Goal: Task Accomplishment & Management: Manage account settings

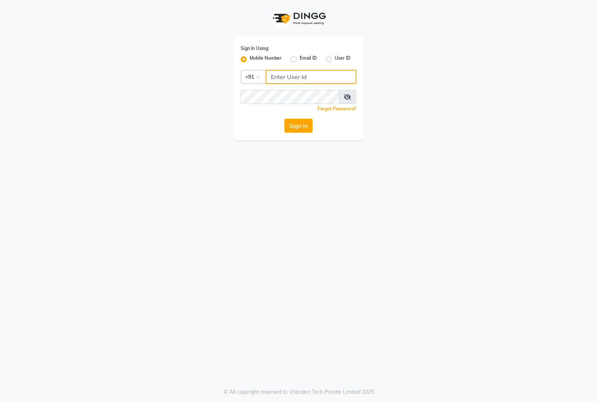
click at [294, 74] on input "Username" at bounding box center [311, 77] width 91 height 14
type input "8884866447"
click at [284, 119] on button "Sign In" at bounding box center [298, 126] width 28 height 14
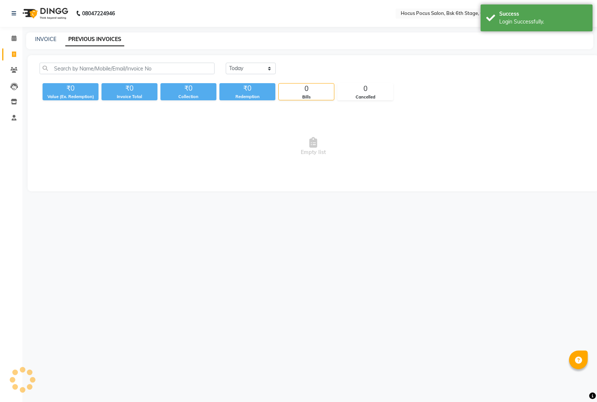
select select "en"
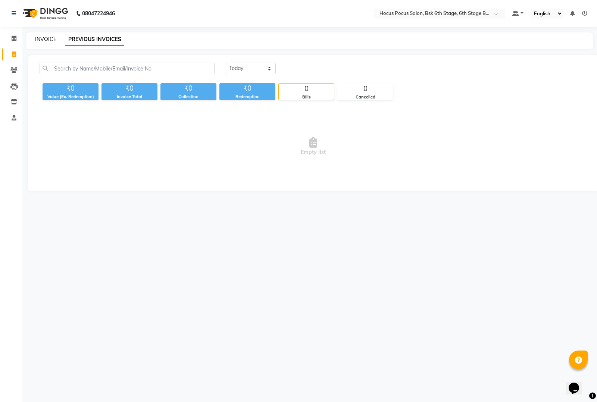
click at [47, 41] on link "INVOICE" at bounding box center [45, 39] width 21 height 7
select select "5242"
select select "service"
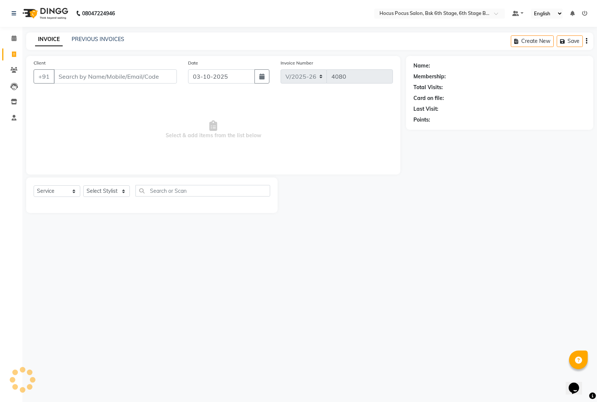
click at [90, 75] on input "Client" at bounding box center [115, 76] width 123 height 14
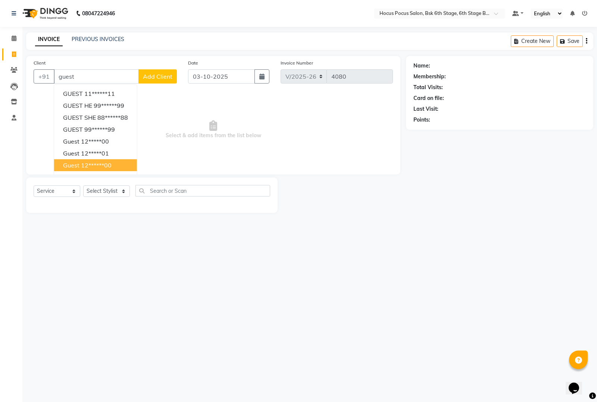
click at [94, 165] on ngb-highlight "12******00" at bounding box center [96, 165] width 31 height 7
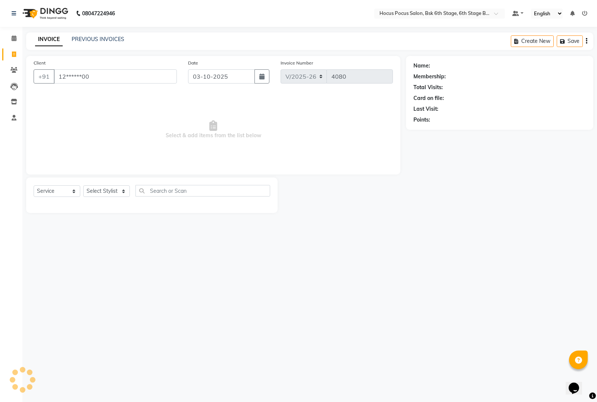
type input "12******00"
click at [109, 190] on select "Select Stylist [PERSON_NAME] hocus pocus [PERSON_NAME] [PERSON_NAME] [PERSON_NA…" at bounding box center [106, 191] width 47 height 12
select select "87125"
click at [83, 185] on select "Select Stylist [PERSON_NAME] hocus pocus [PERSON_NAME] [PERSON_NAME] [PERSON_NA…" at bounding box center [106, 191] width 47 height 12
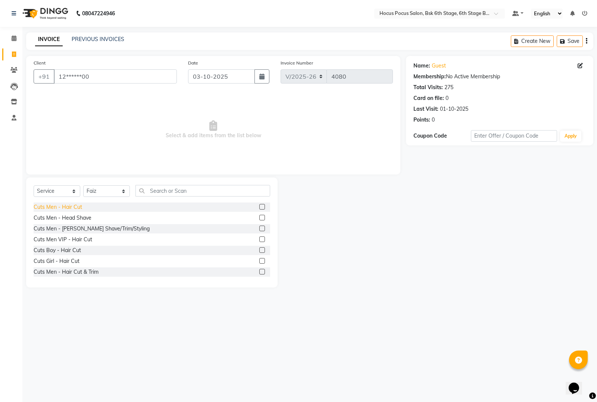
click at [68, 206] on div "Cuts Men - Hair Cut" at bounding box center [58, 207] width 49 height 8
checkbox input "false"
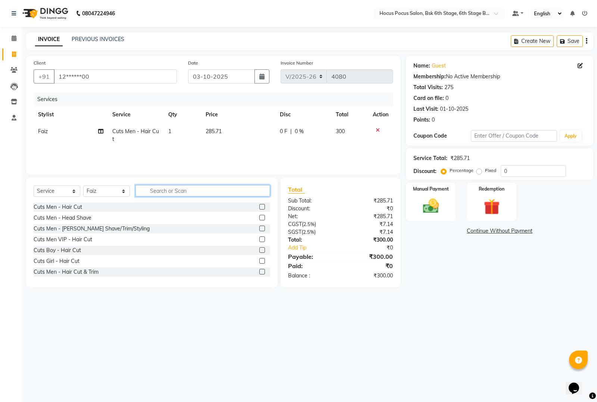
click at [165, 192] on input "text" at bounding box center [202, 191] width 135 height 12
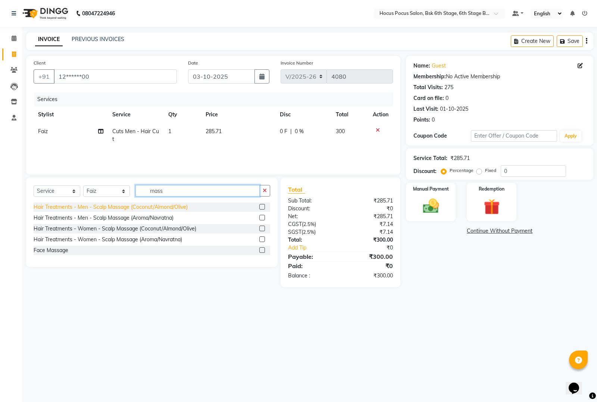
type input "mass"
click at [149, 206] on div "Hair Treatments - Men - Scalp Massage (Coconut/Almond/Olive)" at bounding box center [111, 207] width 154 height 8
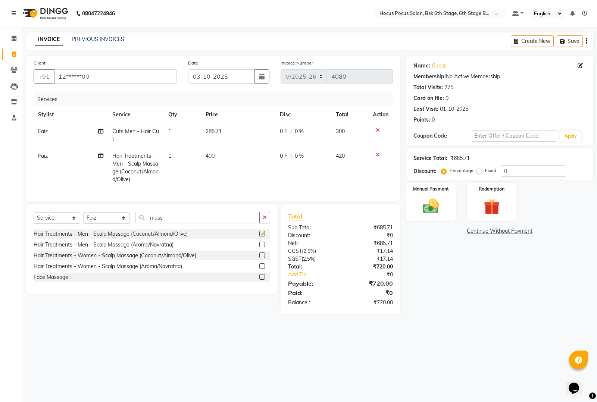
checkbox input "false"
click at [232, 158] on td "400" at bounding box center [238, 168] width 74 height 40
select select "87125"
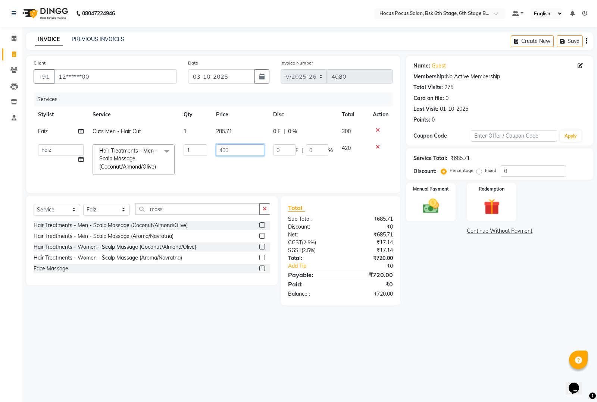
click at [238, 152] on input "400" at bounding box center [240, 150] width 48 height 12
type input "4"
type input "500"
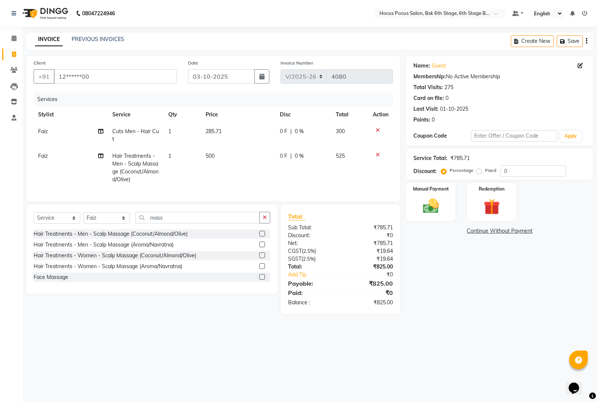
click at [193, 323] on main "INVOICE PREVIOUS INVOICES Create New Save Client +91 12******00 Date [DATE] Inv…" at bounding box center [309, 178] width 575 height 293
click at [425, 211] on img at bounding box center [431, 206] width 27 height 19
click at [485, 234] on span "UPI" at bounding box center [485, 231] width 12 height 9
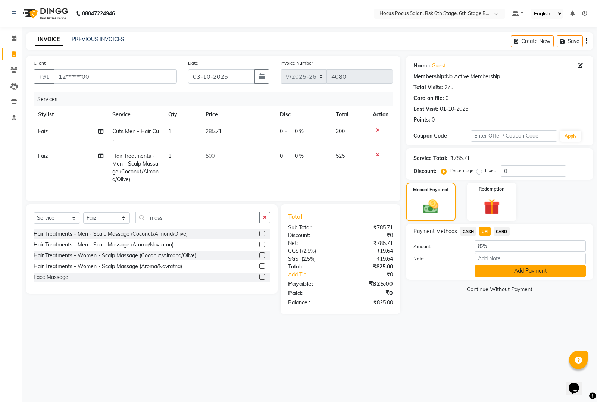
click at [515, 273] on button "Add Payment" at bounding box center [530, 271] width 111 height 12
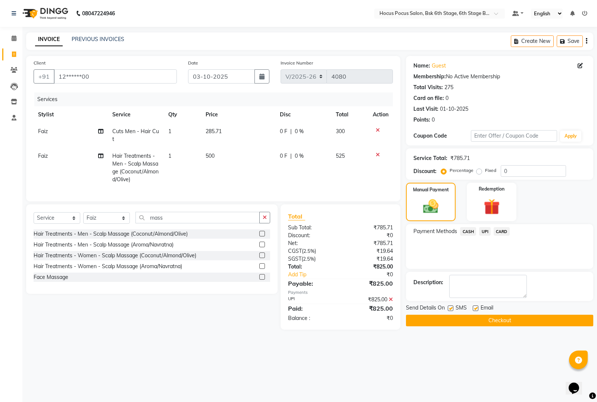
click at [525, 322] on button "Checkout" at bounding box center [499, 321] width 187 height 12
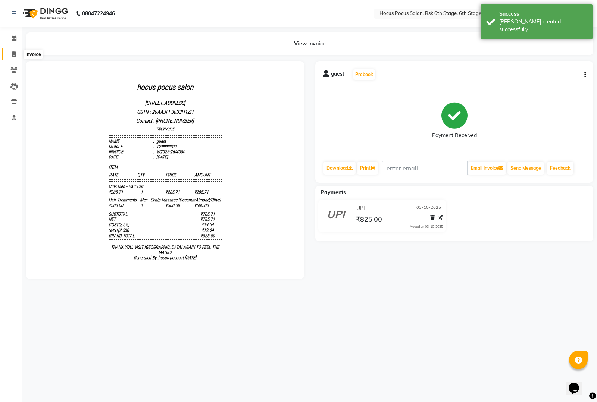
click at [12, 55] on icon at bounding box center [14, 54] width 4 height 6
select select "service"
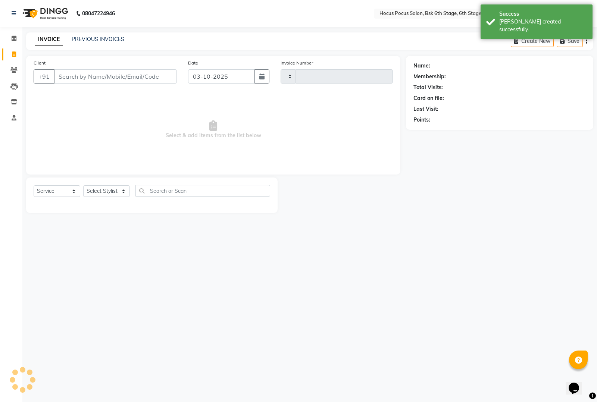
type input "4081"
select select "5242"
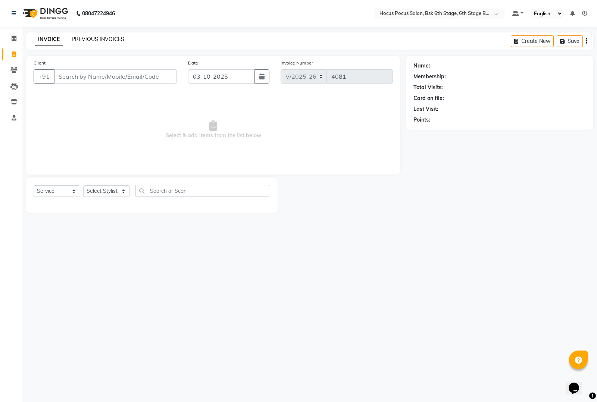
click at [94, 36] on link "PREVIOUS INVOICES" at bounding box center [98, 39] width 53 height 7
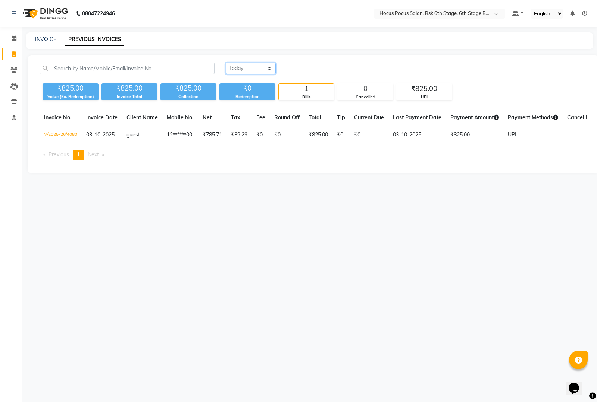
click at [249, 68] on select "[DATE] [DATE] Custom Range" at bounding box center [251, 69] width 50 height 12
select select "range"
click at [226, 63] on select "[DATE] [DATE] Custom Range" at bounding box center [251, 69] width 50 height 12
click at [318, 71] on input "03-10-2025" at bounding box center [311, 68] width 52 height 10
select select "10"
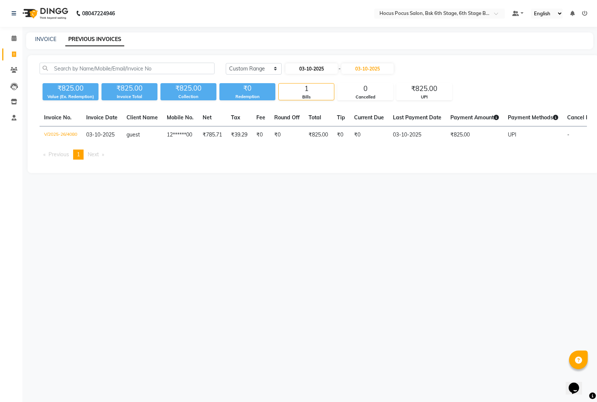
select select "2025"
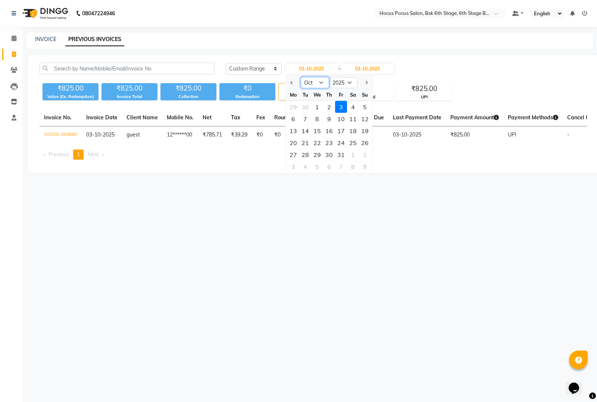
click at [315, 85] on select "Jan Feb Mar Apr May Jun [DATE] Aug Sep Oct Nov Dec" at bounding box center [315, 82] width 28 height 11
select select "9"
click at [301, 77] on select "Jan Feb Mar Apr May Jun [DATE] Aug Sep Oct Nov Dec" at bounding box center [315, 82] width 28 height 11
click at [292, 105] on div "1" at bounding box center [293, 107] width 12 height 12
type input "01-09-2025"
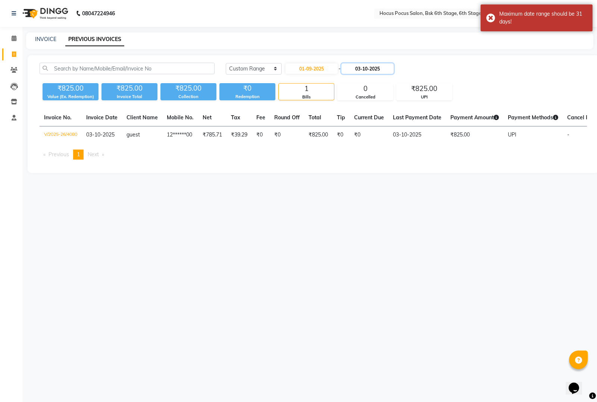
click at [370, 72] on input "03-10-2025" at bounding box center [367, 68] width 52 height 10
select select "10"
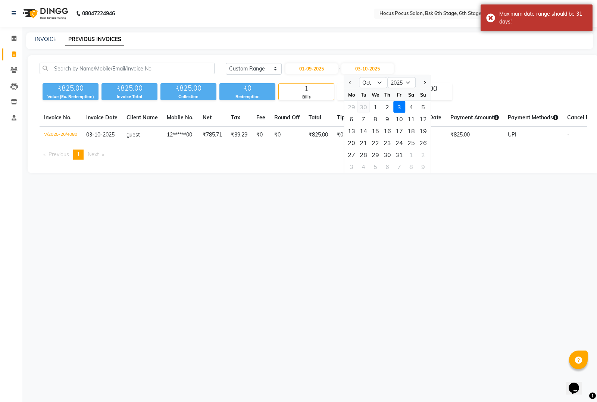
click at [365, 105] on div "30" at bounding box center [363, 107] width 12 height 12
type input "30-09-2025"
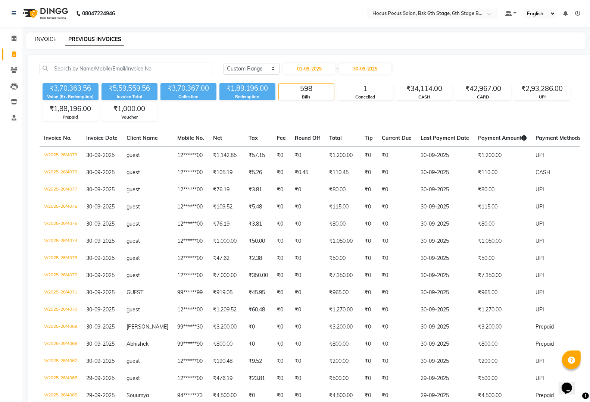
click at [49, 40] on link "INVOICE" at bounding box center [45, 39] width 21 height 7
select select "5242"
select select "service"
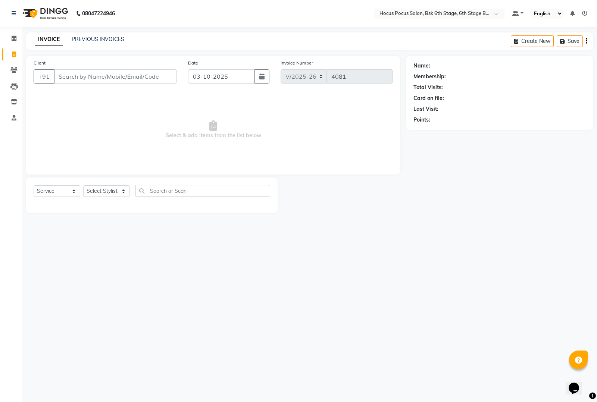
click at [60, 80] on input "Client" at bounding box center [115, 76] width 123 height 14
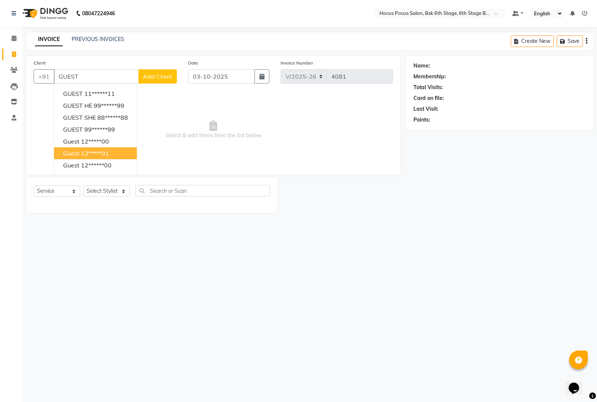
click at [77, 159] on button "guest 12*****01" at bounding box center [95, 153] width 83 height 12
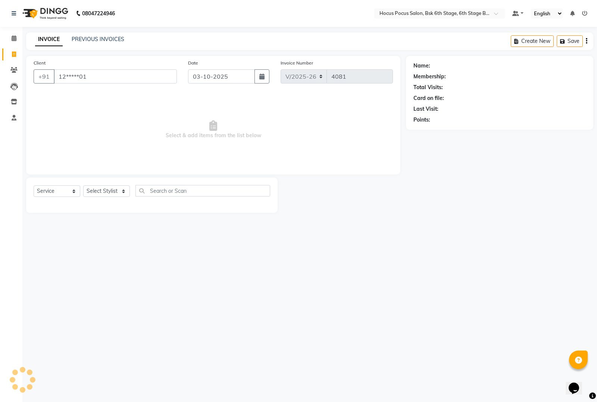
type input "12*****01"
click at [100, 189] on select "Select Stylist [PERSON_NAME] hocus pocus [PERSON_NAME] [PERSON_NAME] [PERSON_NA…" at bounding box center [106, 191] width 47 height 12
click at [86, 39] on link "PREVIOUS INVOICES" at bounding box center [98, 39] width 53 height 7
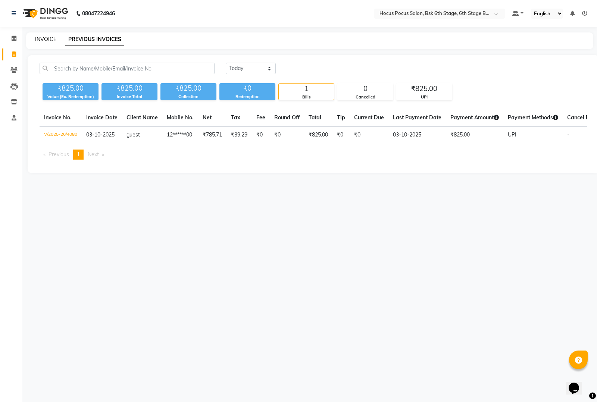
click at [39, 38] on link "INVOICE" at bounding box center [45, 39] width 21 height 7
select select "service"
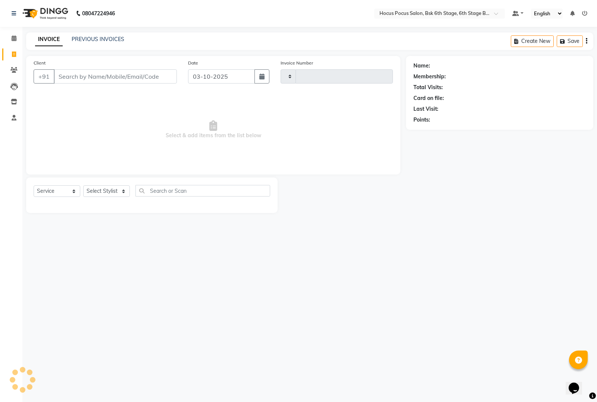
type input "4081"
select select "5242"
click at [84, 79] on input "Client" at bounding box center [115, 76] width 123 height 14
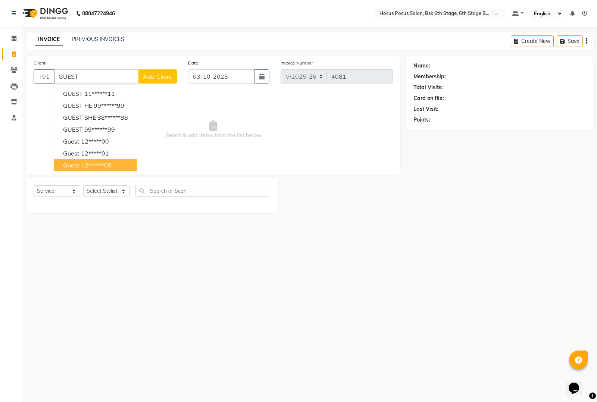
drag, startPoint x: 103, startPoint y: 163, endPoint x: 102, endPoint y: 189, distance: 26.5
click at [102, 163] on ngb-highlight "12******00" at bounding box center [96, 165] width 31 height 7
type input "12******00"
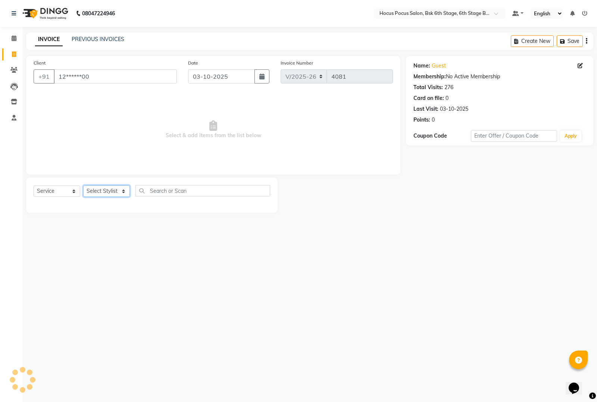
click at [103, 189] on select "Select Stylist [PERSON_NAME] hocus pocus [PERSON_NAME] [PERSON_NAME] [PERSON_NA…" at bounding box center [106, 191] width 47 height 12
select select "78947"
click at [83, 185] on select "Select Stylist [PERSON_NAME] hocus pocus [PERSON_NAME] [PERSON_NAME] [PERSON_NA…" at bounding box center [106, 191] width 47 height 12
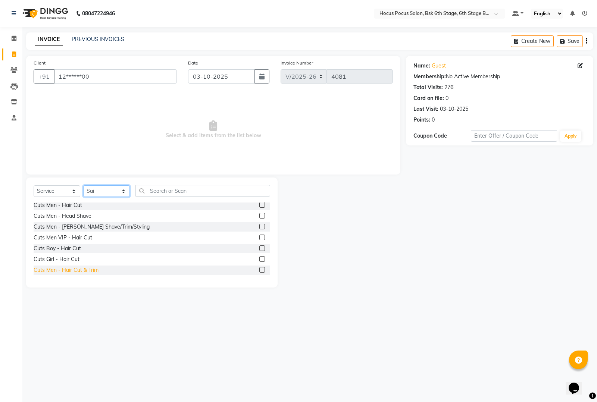
scroll to position [280, 0]
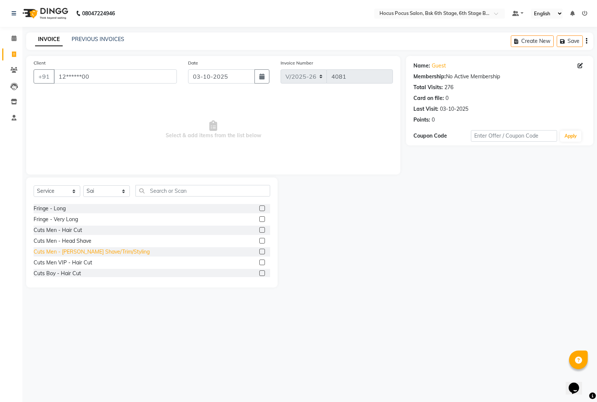
click at [97, 252] on div "Cuts Men - [PERSON_NAME] Shave/Trim/Styling" at bounding box center [92, 252] width 116 height 8
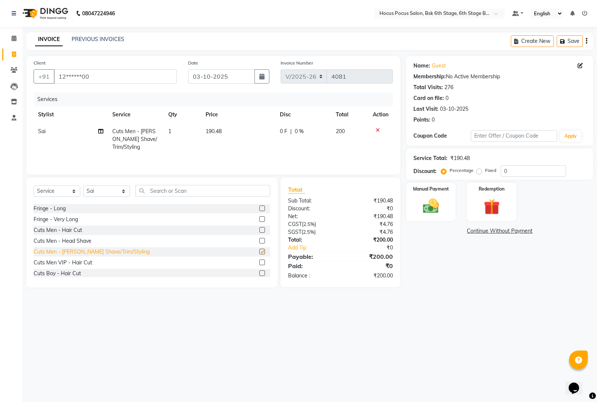
checkbox input "false"
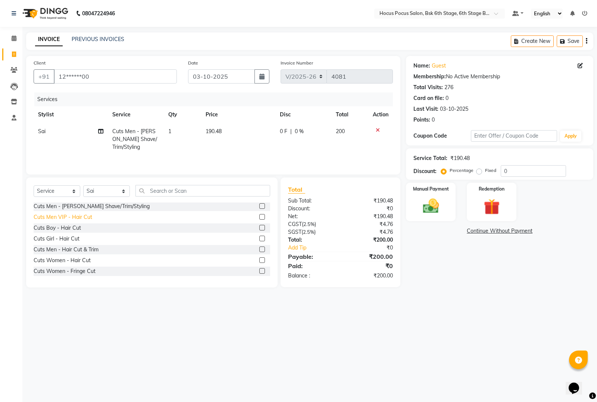
scroll to position [326, 0]
click at [85, 246] on div "Cuts Men - Hair Cut & Trim" at bounding box center [66, 249] width 65 height 8
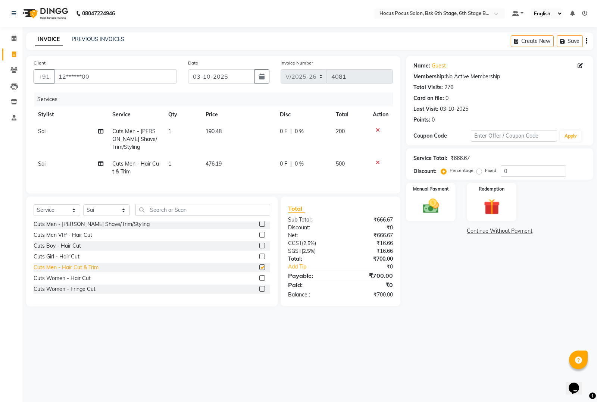
checkbox input "false"
click at [377, 131] on icon at bounding box center [378, 130] width 4 height 5
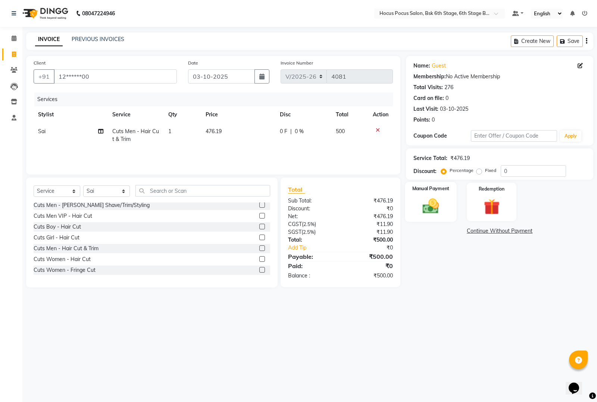
click at [426, 206] on img at bounding box center [431, 206] width 27 height 19
drag, startPoint x: 484, startPoint y: 230, endPoint x: 482, endPoint y: 234, distance: 4.4
click at [484, 229] on span "UPI" at bounding box center [485, 231] width 12 height 9
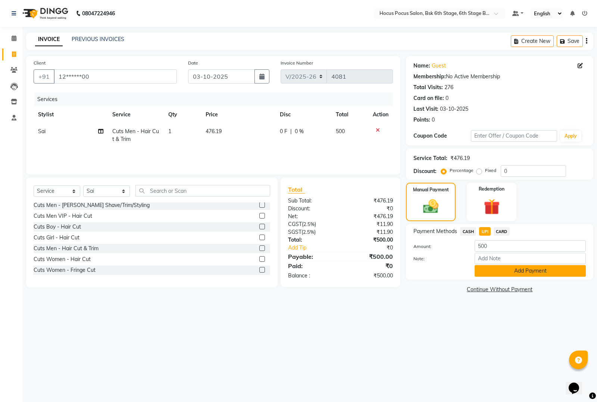
click at [493, 269] on button "Add Payment" at bounding box center [530, 271] width 111 height 12
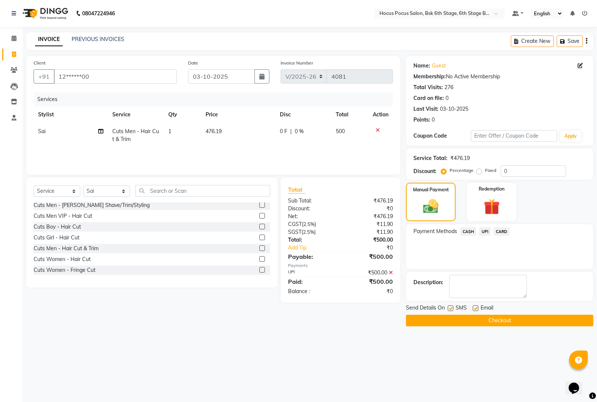
drag, startPoint x: 451, startPoint y: 309, endPoint x: 450, endPoint y: 318, distance: 9.0
click at [450, 309] on label at bounding box center [451, 309] width 6 height 6
click at [450, 309] on input "checkbox" at bounding box center [450, 308] width 5 height 5
checkbox input "false"
click at [450, 313] on div at bounding box center [450, 310] width 5 height 8
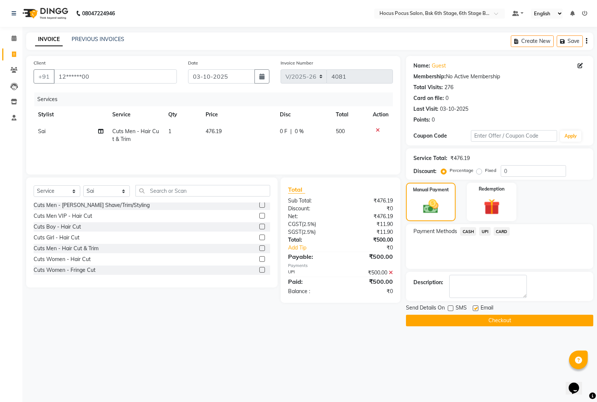
click at [450, 319] on button "Checkout" at bounding box center [499, 321] width 187 height 12
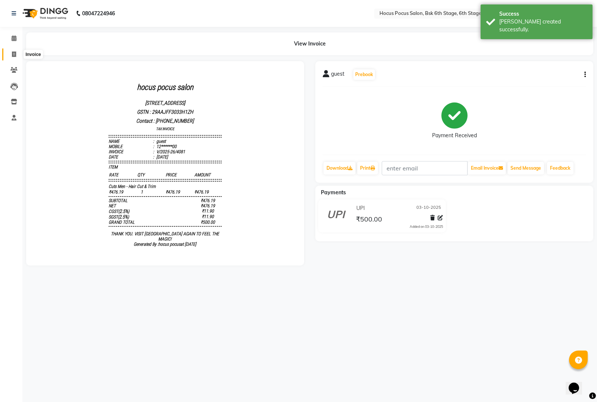
click at [16, 54] on icon at bounding box center [14, 54] width 4 height 6
select select "service"
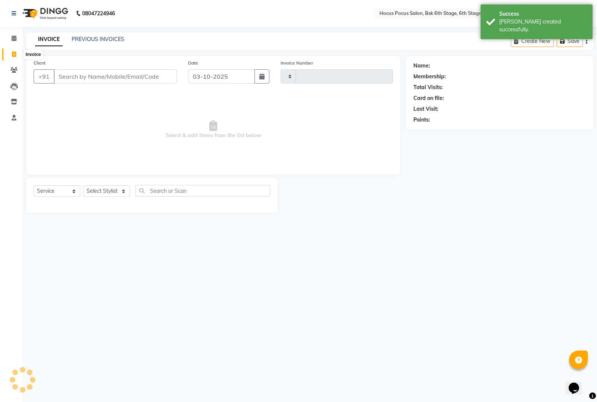
type input "4082"
select select "5242"
click at [94, 40] on link "PREVIOUS INVOICES" at bounding box center [98, 39] width 53 height 7
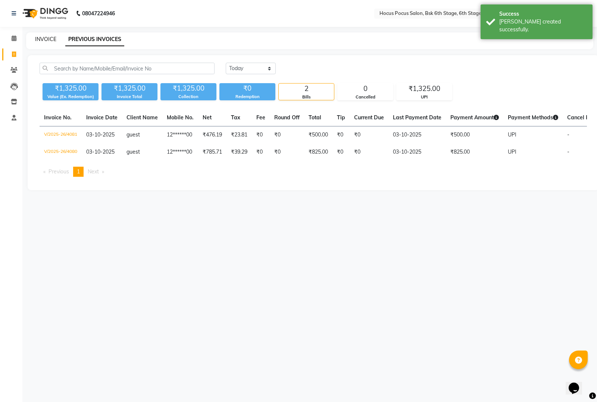
click at [51, 40] on link "INVOICE" at bounding box center [45, 39] width 21 height 7
select select "service"
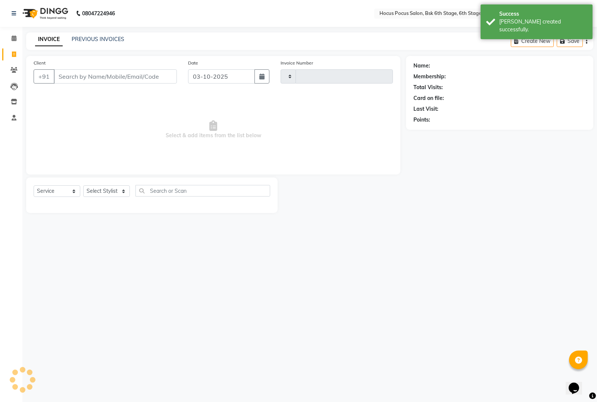
type input "4082"
select select "5242"
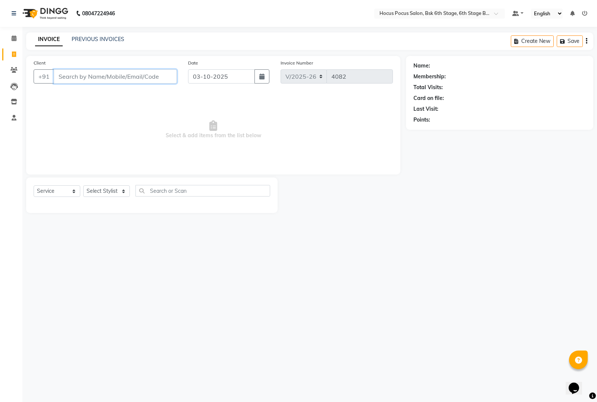
click at [94, 76] on input "Client" at bounding box center [115, 76] width 123 height 14
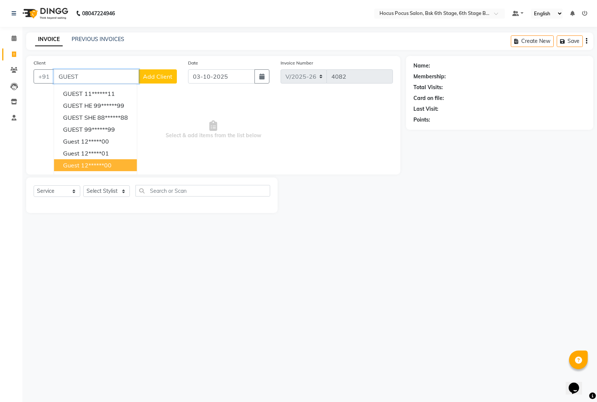
click at [73, 160] on button "guest 12******00" at bounding box center [95, 165] width 83 height 12
type input "12******00"
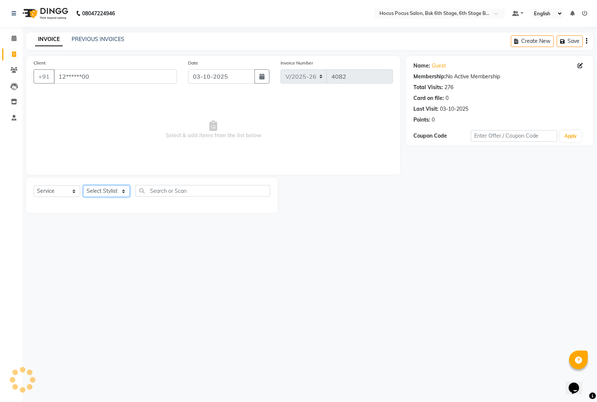
click at [109, 191] on select "Select Stylist [PERSON_NAME] hocus pocus [PERSON_NAME] [PERSON_NAME] [PERSON_NA…" at bounding box center [106, 191] width 47 height 12
select select "87767"
click at [83, 185] on select "Select Stylist [PERSON_NAME] hocus pocus [PERSON_NAME] [PERSON_NAME] [PERSON_NA…" at bounding box center [106, 191] width 47 height 12
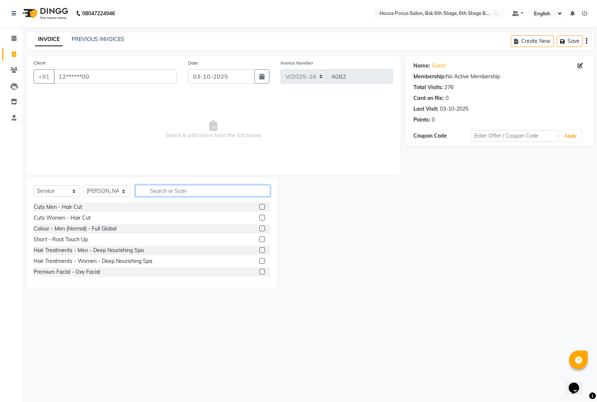
click at [165, 188] on input "text" at bounding box center [202, 191] width 135 height 12
click at [59, 207] on div "Cuts Men - Hair Cut" at bounding box center [58, 207] width 49 height 8
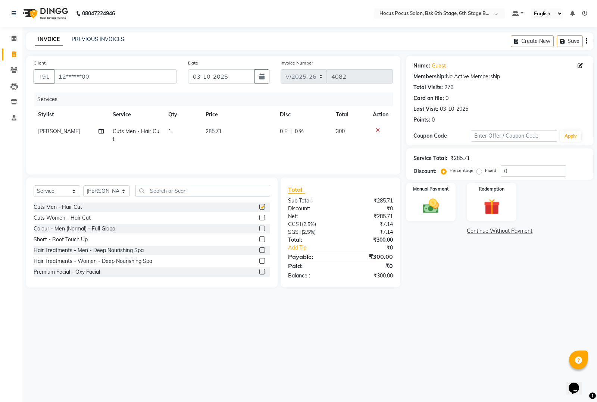
checkbox input "false"
drag, startPoint x: 428, startPoint y: 206, endPoint x: 428, endPoint y: 211, distance: 4.9
click at [428, 206] on img at bounding box center [431, 206] width 27 height 19
click at [484, 230] on span "UPI" at bounding box center [485, 231] width 12 height 9
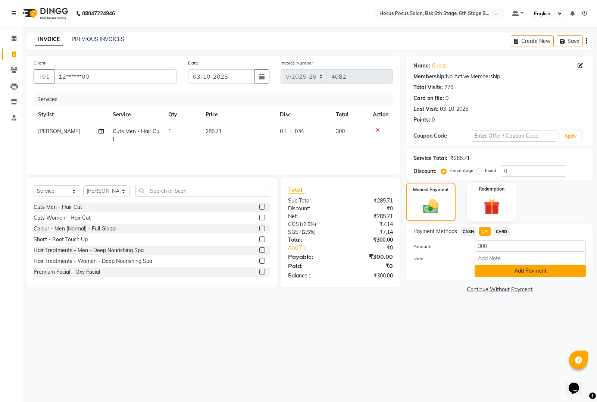
click at [500, 269] on button "Add Payment" at bounding box center [530, 271] width 111 height 12
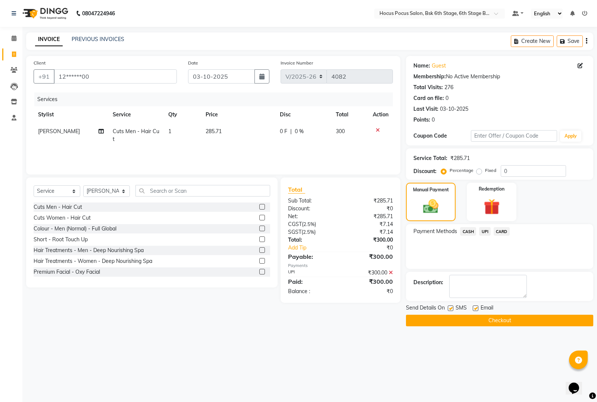
click at [450, 306] on label at bounding box center [451, 309] width 6 height 6
click at [450, 306] on input "checkbox" at bounding box center [450, 308] width 5 height 5
checkbox input "false"
click at [456, 321] on button "Checkout" at bounding box center [499, 321] width 187 height 12
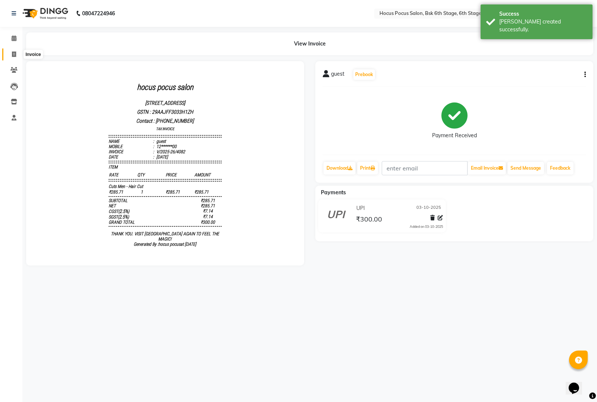
click at [9, 51] on span at bounding box center [13, 54] width 13 height 9
select select "5242"
select select "service"
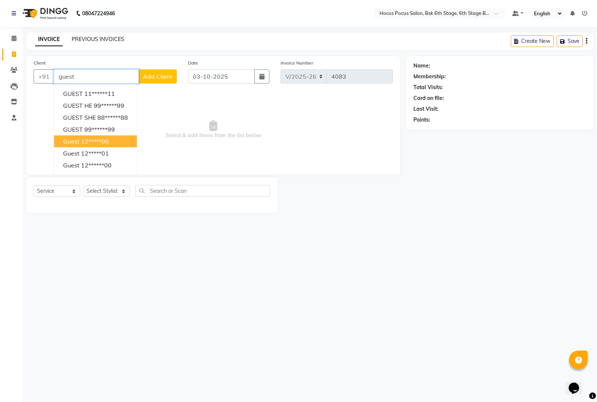
type input "guest"
click at [113, 41] on link "PREVIOUS INVOICES" at bounding box center [98, 39] width 53 height 7
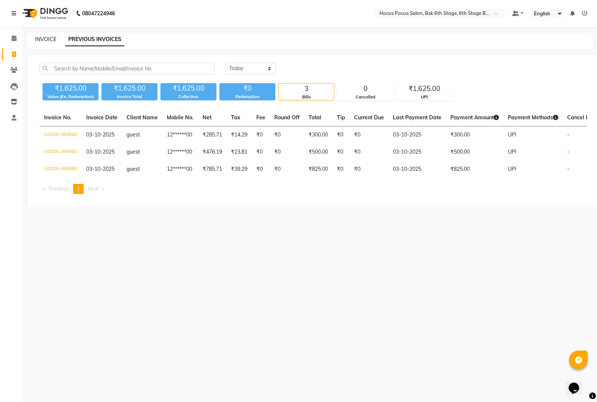
click at [49, 38] on link "INVOICE" at bounding box center [45, 39] width 21 height 7
select select "service"
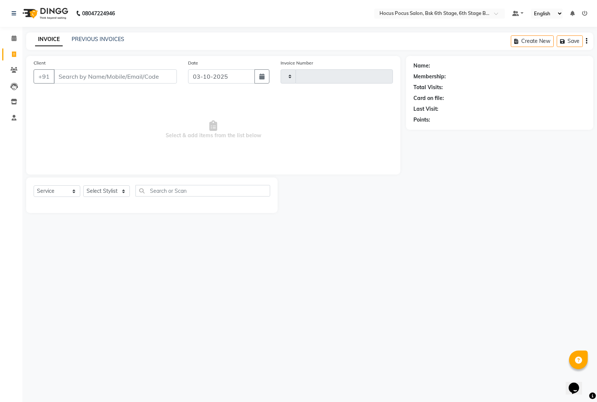
type input "4083"
select select "5242"
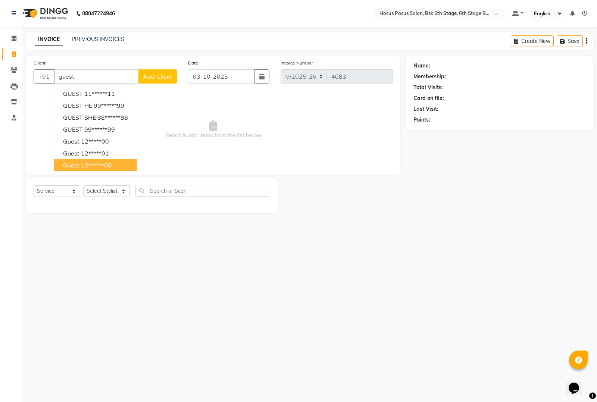
click at [103, 165] on ngb-highlight "12******00" at bounding box center [96, 165] width 31 height 7
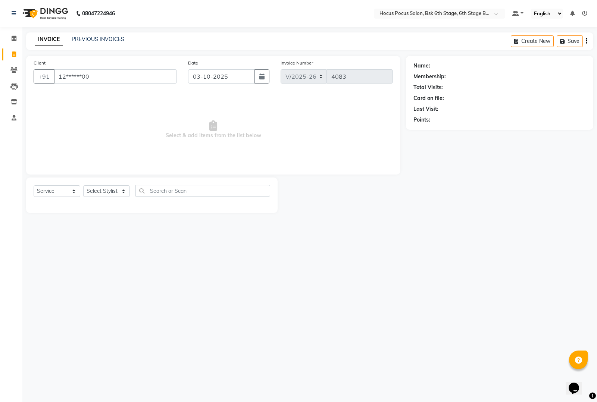
type input "12******00"
click at [107, 191] on select "Select Stylist [PERSON_NAME] hocus pocus [PERSON_NAME] [PERSON_NAME] [PERSON_NA…" at bounding box center [106, 191] width 47 height 12
select select "92672"
click at [83, 185] on select "Select Stylist [PERSON_NAME] hocus pocus [PERSON_NAME] [PERSON_NAME] [PERSON_NA…" at bounding box center [106, 191] width 47 height 12
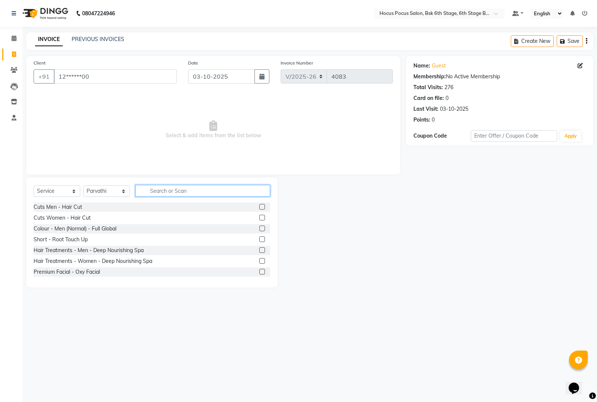
click at [197, 190] on input "text" at bounding box center [202, 191] width 135 height 12
type input "waxing"
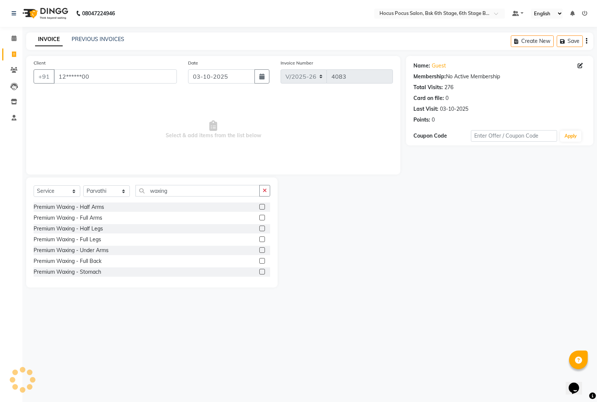
click at [259, 218] on label at bounding box center [262, 218] width 6 height 6
click at [259, 218] on input "checkbox" at bounding box center [261, 218] width 5 height 5
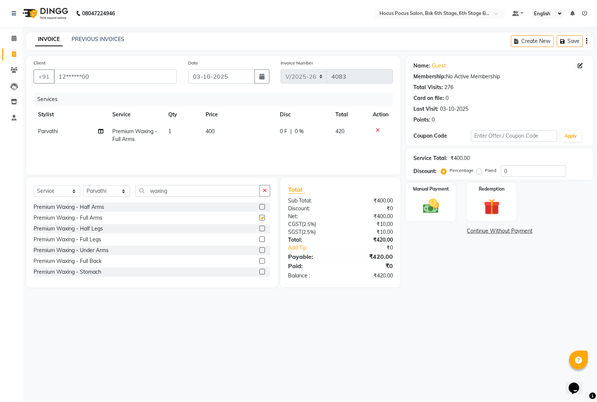
checkbox input "false"
click at [259, 240] on label at bounding box center [262, 240] width 6 height 6
click at [259, 240] on input "checkbox" at bounding box center [261, 239] width 5 height 5
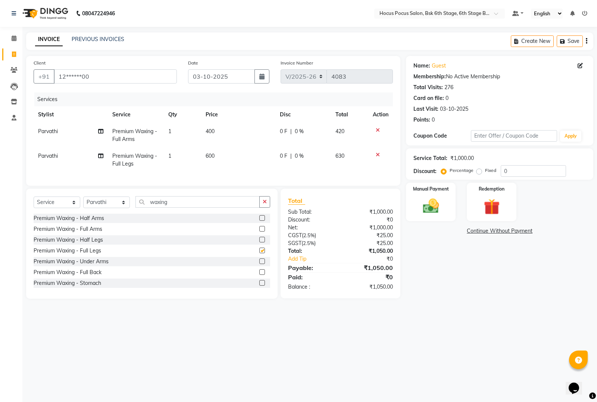
checkbox input "false"
click at [265, 204] on icon "button" at bounding box center [265, 201] width 4 height 5
click at [103, 38] on link "PREVIOUS INVOICES" at bounding box center [98, 39] width 53 height 7
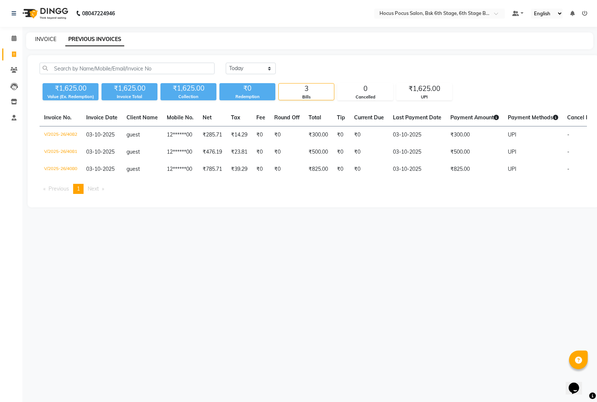
click at [51, 40] on link "INVOICE" at bounding box center [45, 39] width 21 height 7
select select "service"
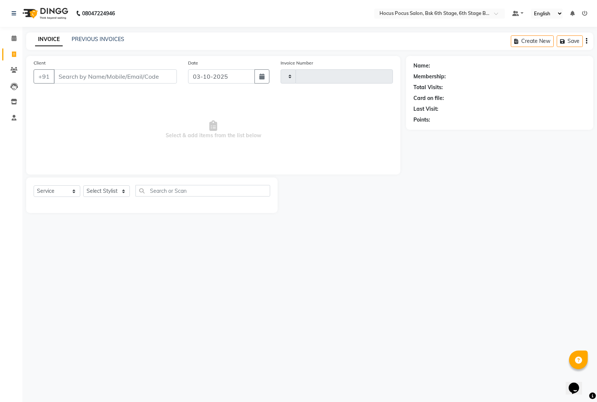
type input "4083"
select select "5242"
click at [87, 77] on input "Client" at bounding box center [115, 76] width 123 height 14
type input "guerst"
click at [123, 191] on select "Select Stylist [PERSON_NAME] hocus pocus [PERSON_NAME] [PERSON_NAME] [PERSON_NA…" at bounding box center [106, 191] width 47 height 12
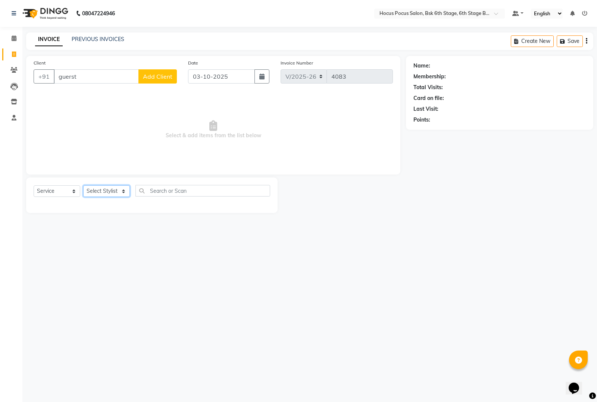
select select "78947"
click at [83, 185] on select "Select Stylist [PERSON_NAME] hocus pocus [PERSON_NAME] [PERSON_NAME] [PERSON_NA…" at bounding box center [106, 191] width 47 height 12
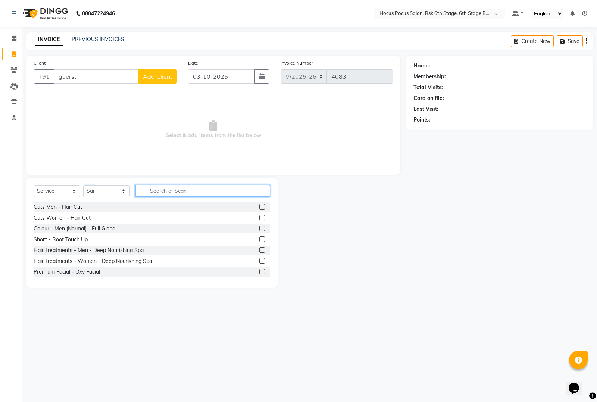
click at [170, 191] on input "text" at bounding box center [202, 191] width 135 height 12
type input "wax"
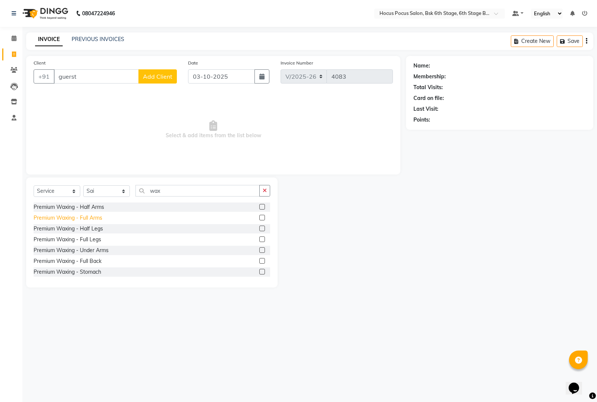
click at [83, 219] on div "Premium Waxing - Full Arms" at bounding box center [68, 218] width 69 height 8
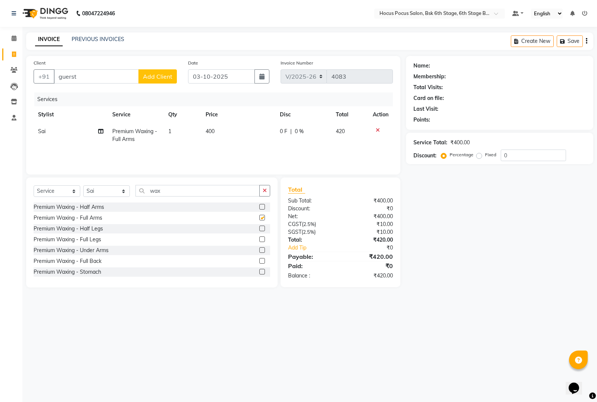
checkbox input "false"
click at [94, 40] on link "PREVIOUS INVOICES" at bounding box center [98, 39] width 53 height 7
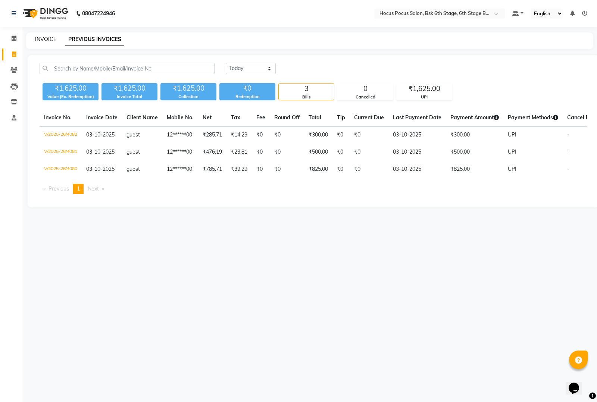
click at [52, 40] on link "INVOICE" at bounding box center [45, 39] width 21 height 7
select select "service"
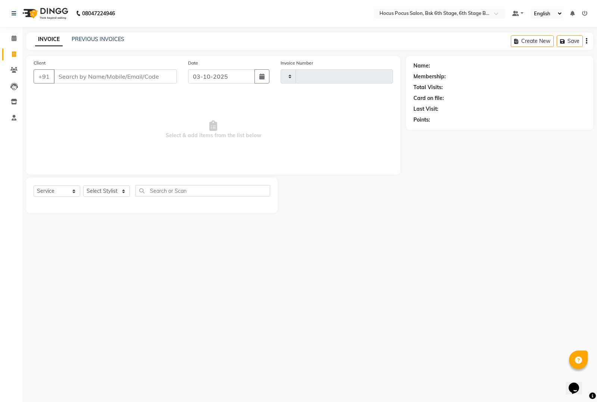
type input "4083"
select select "5242"
click at [105, 191] on select "Select Stylist [PERSON_NAME] hocus pocus [PERSON_NAME] [PERSON_NAME] [PERSON_NA…" at bounding box center [106, 191] width 47 height 12
select select "81460"
click at [83, 185] on select "Select Stylist [PERSON_NAME] hocus pocus [PERSON_NAME] [PERSON_NAME] [PERSON_NA…" at bounding box center [106, 191] width 47 height 12
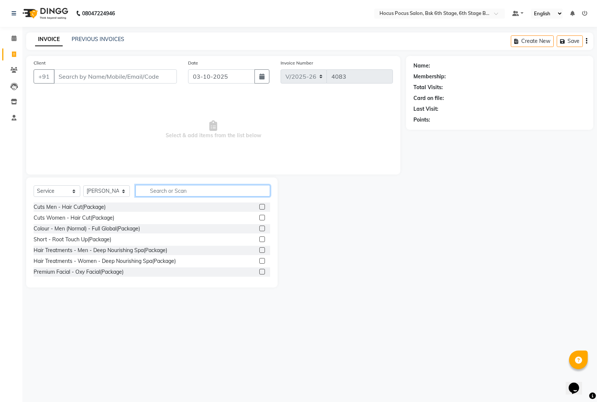
click at [163, 188] on input "text" at bounding box center [202, 191] width 135 height 12
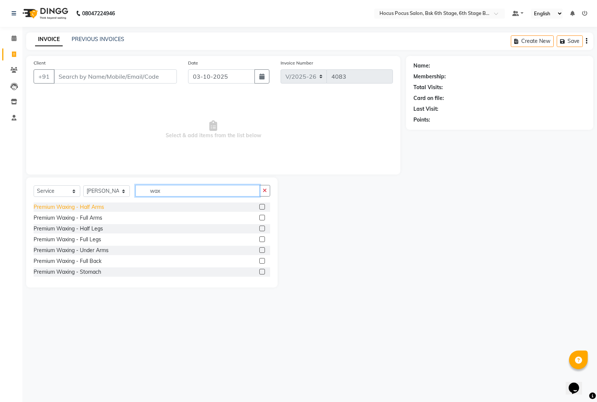
type input "wax"
click at [62, 204] on div "Premium Waxing - Half Arms" at bounding box center [69, 207] width 71 height 8
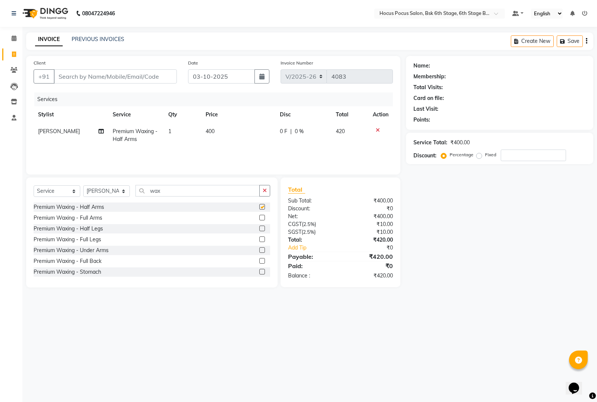
checkbox input "false"
click at [181, 195] on input "wax" at bounding box center [197, 191] width 124 height 12
click at [259, 248] on label at bounding box center [262, 250] width 6 height 6
click at [259, 248] on input "checkbox" at bounding box center [261, 250] width 5 height 5
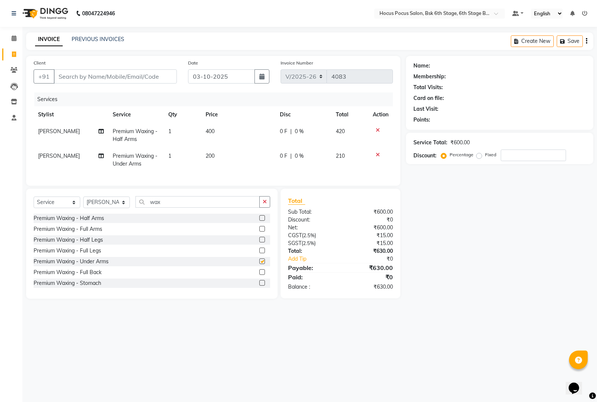
checkbox input "false"
click at [259, 253] on label at bounding box center [262, 251] width 6 height 6
click at [259, 253] on input "checkbox" at bounding box center [261, 250] width 5 height 5
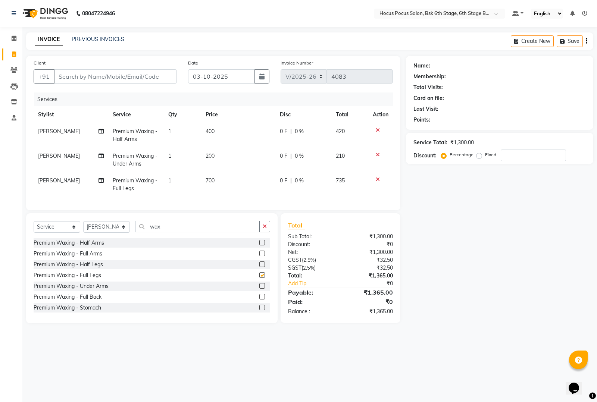
checkbox input "false"
click at [259, 256] on label at bounding box center [262, 254] width 6 height 6
click at [259, 256] on input "checkbox" at bounding box center [261, 253] width 5 height 5
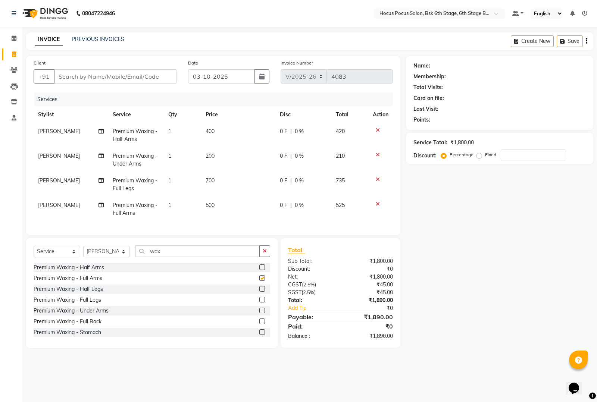
checkbox input "false"
click at [95, 41] on link "PREVIOUS INVOICES" at bounding box center [98, 39] width 53 height 7
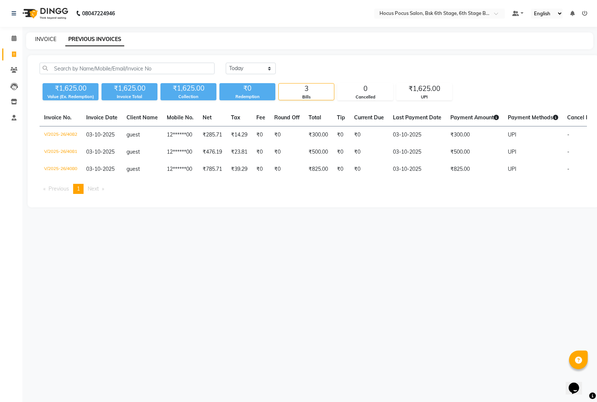
click at [51, 41] on link "INVOICE" at bounding box center [45, 39] width 21 height 7
select select "5242"
select select "service"
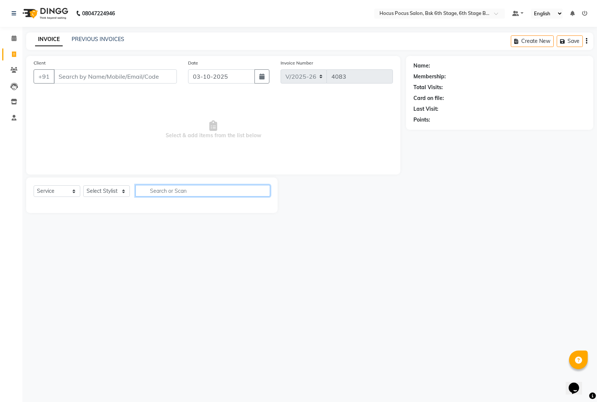
click at [164, 192] on input "text" at bounding box center [202, 191] width 135 height 12
click at [107, 194] on select "Select Stylist [PERSON_NAME] hocus pocus [PERSON_NAME] [PERSON_NAME] [PERSON_NA…" at bounding box center [106, 191] width 47 height 12
select select "78947"
click at [83, 185] on select "Select Stylist [PERSON_NAME] hocus pocus [PERSON_NAME] [PERSON_NAME] [PERSON_NA…" at bounding box center [106, 191] width 47 height 12
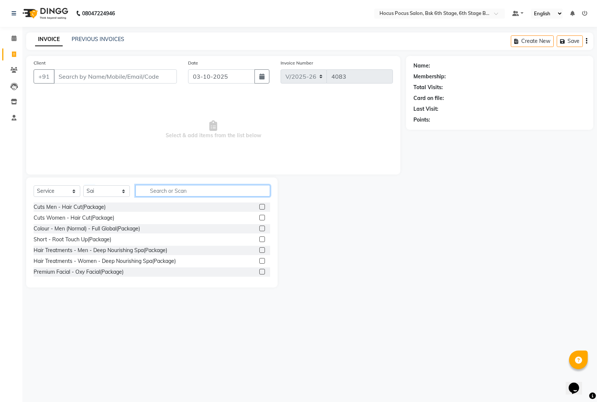
click at [179, 190] on input "text" at bounding box center [202, 191] width 135 height 12
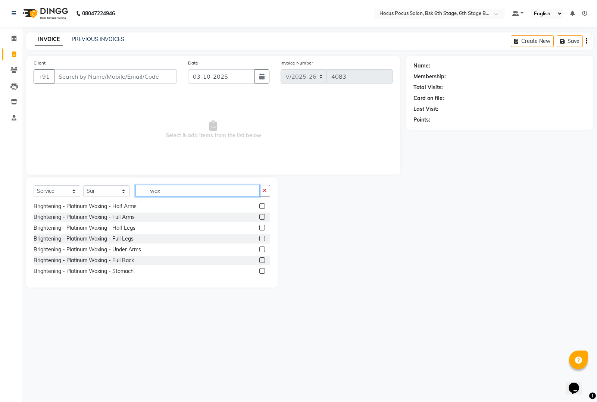
scroll to position [314, 0]
type input "w"
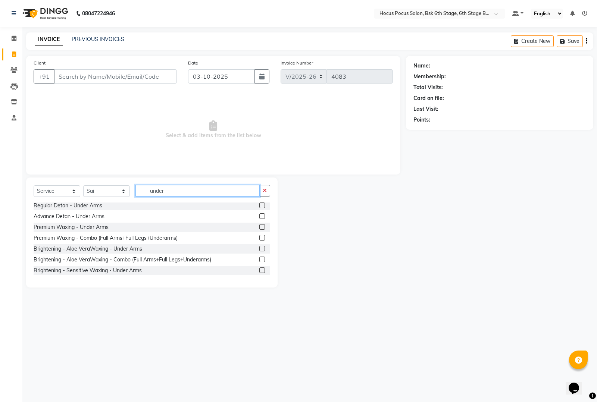
scroll to position [88, 0]
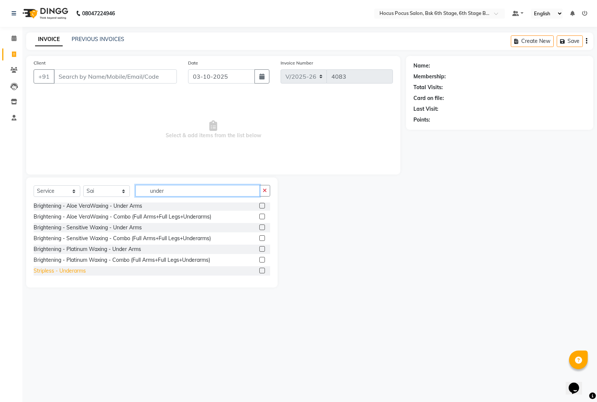
type input "under"
click at [64, 271] on div "Stripless - Underarms" at bounding box center [60, 271] width 52 height 8
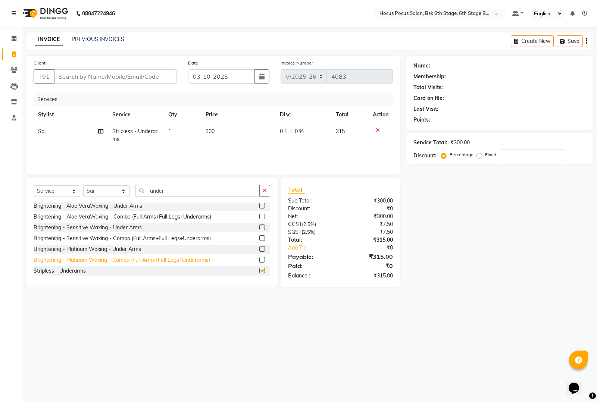
checkbox input "false"
click at [84, 36] on link "PREVIOUS INVOICES" at bounding box center [98, 39] width 53 height 7
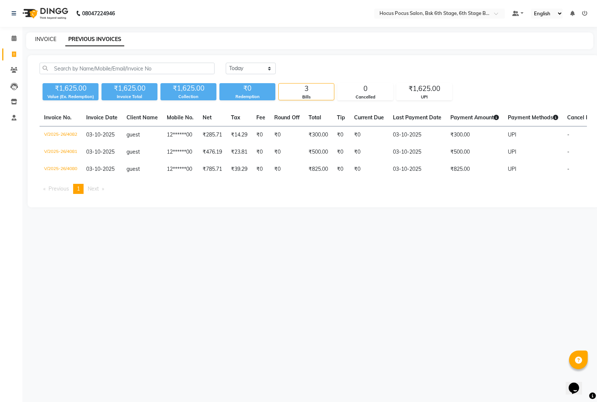
click at [43, 36] on link "INVOICE" at bounding box center [45, 39] width 21 height 7
select select "service"
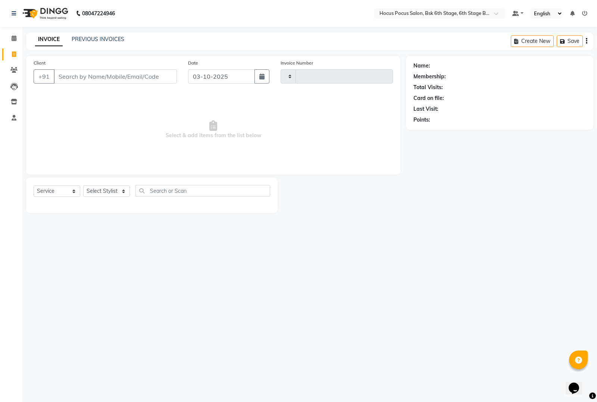
type input "4083"
select select "5242"
click at [107, 38] on link "PREVIOUS INVOICES" at bounding box center [98, 39] width 53 height 7
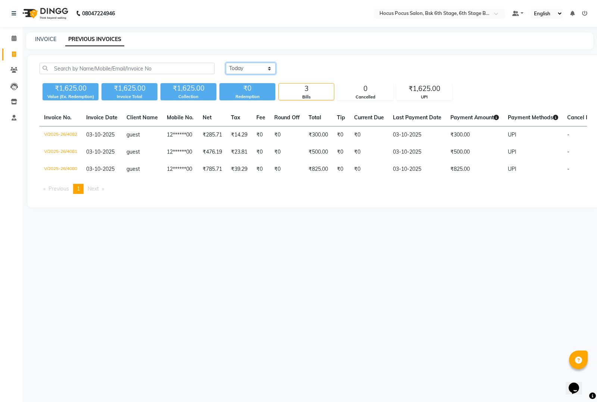
click at [258, 66] on select "[DATE] [DATE] Custom Range" at bounding box center [251, 69] width 50 height 12
select select "range"
click at [226, 63] on select "[DATE] [DATE] Custom Range" at bounding box center [251, 69] width 50 height 12
click at [305, 69] on input "03-10-2025" at bounding box center [311, 68] width 52 height 10
select select "10"
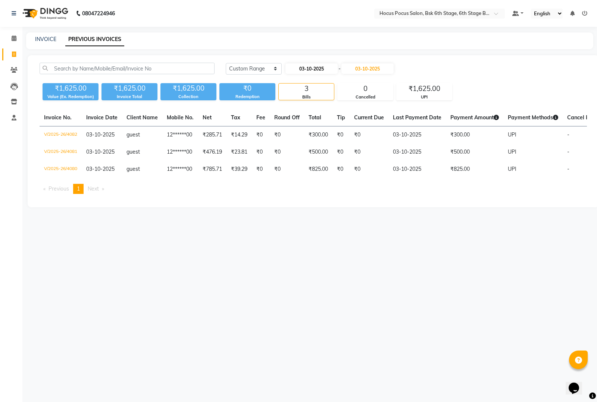
select select "2025"
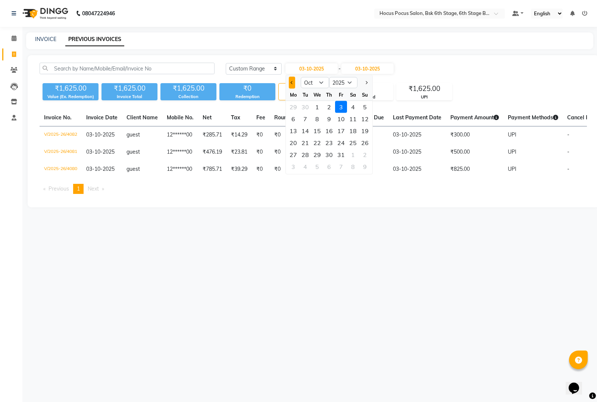
click at [293, 84] on button "Previous month" at bounding box center [292, 83] width 6 height 12
select select "9"
click at [304, 154] on div "30" at bounding box center [305, 155] width 12 height 12
type input "30-09-2025"
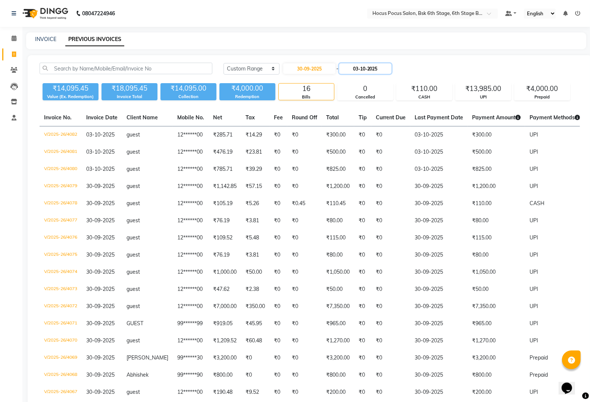
click at [368, 68] on input "03-10-2025" at bounding box center [365, 68] width 52 height 10
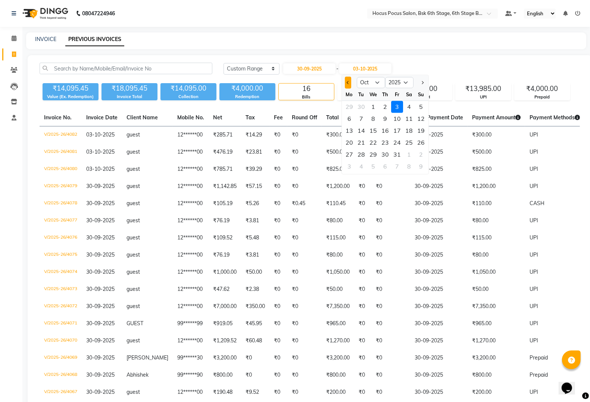
click at [347, 79] on button "Previous month" at bounding box center [348, 83] width 6 height 12
select select "9"
click at [363, 151] on div "30" at bounding box center [361, 155] width 12 height 12
type input "30-09-2025"
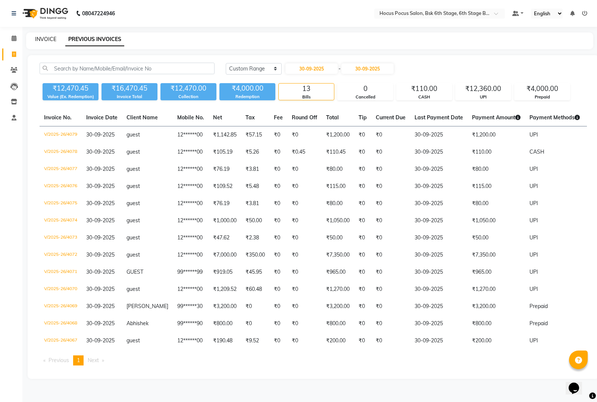
click at [40, 38] on link "INVOICE" at bounding box center [45, 39] width 21 height 7
select select "service"
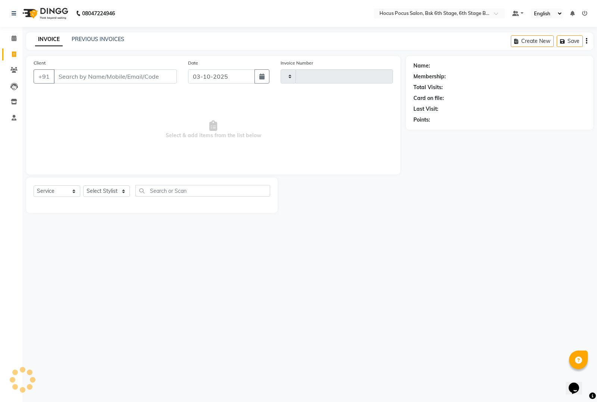
type input "4083"
select select "5242"
click at [94, 37] on link "PREVIOUS INVOICES" at bounding box center [98, 39] width 53 height 7
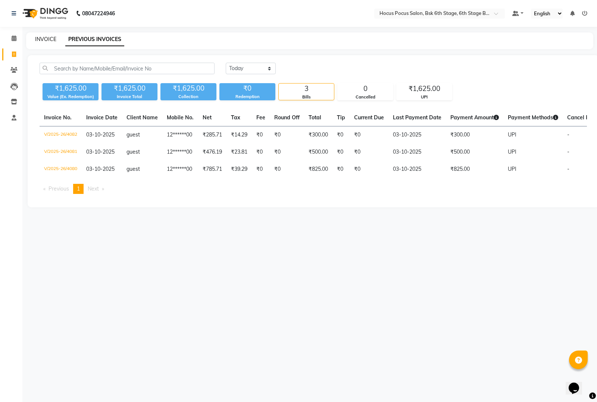
click at [45, 39] on link "INVOICE" at bounding box center [45, 39] width 21 height 7
select select "service"
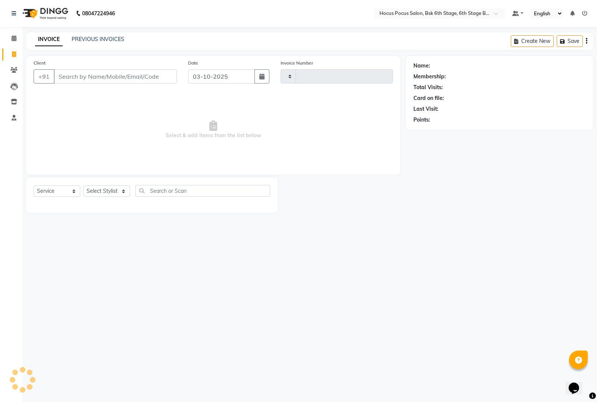
type input "4083"
select select "5242"
click at [68, 77] on input "Client" at bounding box center [115, 76] width 123 height 14
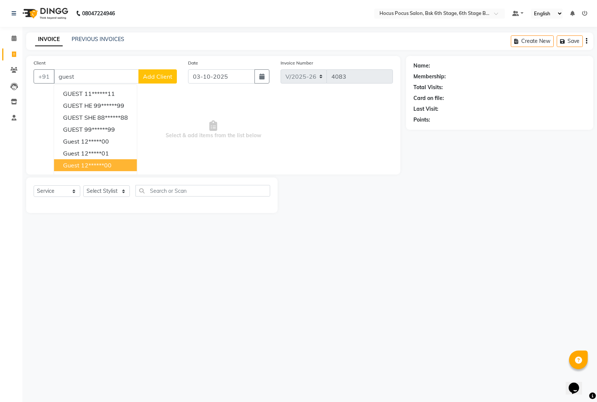
click at [83, 159] on button "guest 12******00" at bounding box center [95, 165] width 83 height 12
type input "12******00"
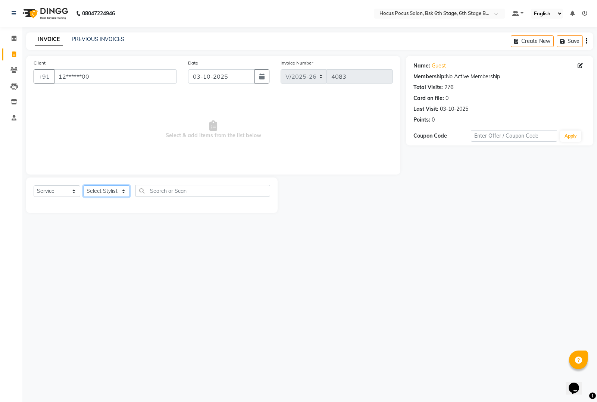
click at [103, 188] on select "Select Stylist [PERSON_NAME] hocus pocus [PERSON_NAME] [PERSON_NAME] [PERSON_NA…" at bounding box center [106, 191] width 47 height 12
select select "87125"
click at [83, 185] on select "Select Stylist [PERSON_NAME] hocus pocus [PERSON_NAME] [PERSON_NAME] [PERSON_NA…" at bounding box center [106, 191] width 47 height 12
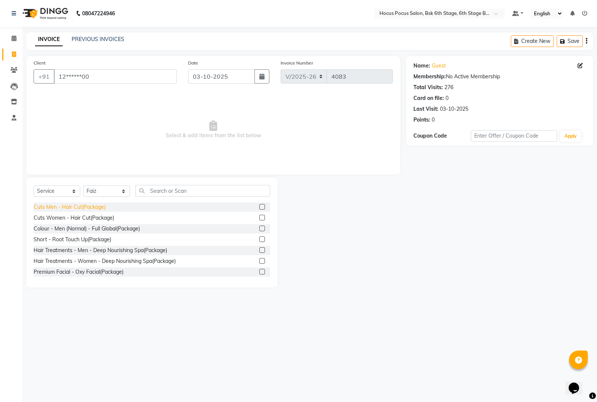
click at [71, 208] on div "Cuts Men - Hair Cut(Package)" at bounding box center [70, 207] width 72 height 8
checkbox input "false"
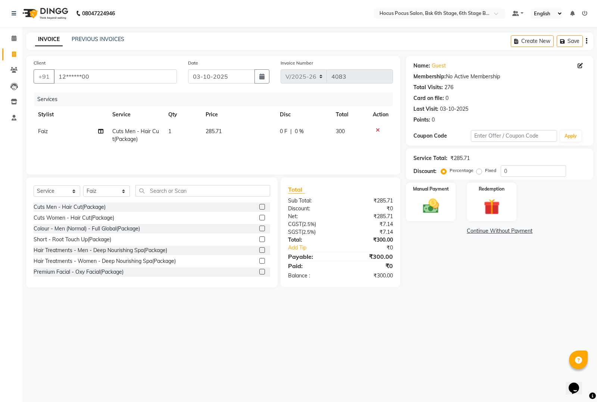
click at [378, 129] on icon at bounding box center [378, 130] width 4 height 5
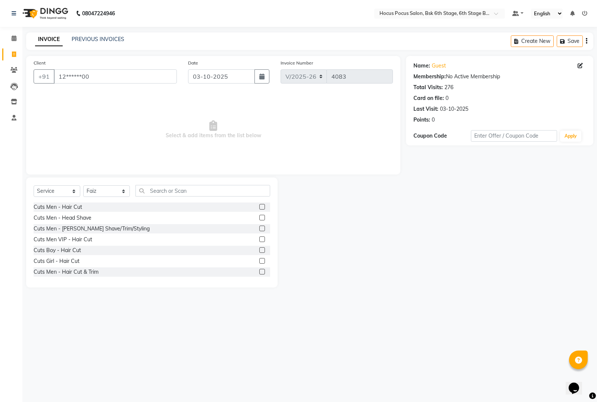
scroll to position [280, 0]
click at [66, 231] on div "Cuts Men - Hair Cut" at bounding box center [58, 230] width 49 height 8
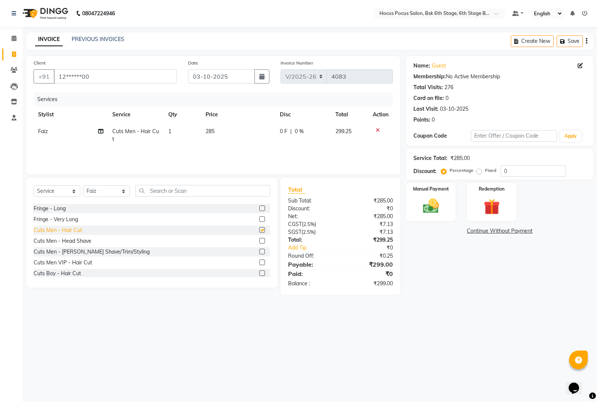
checkbox input "false"
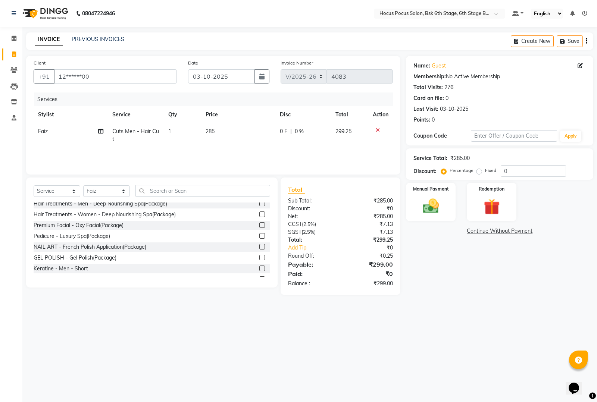
scroll to position [0, 0]
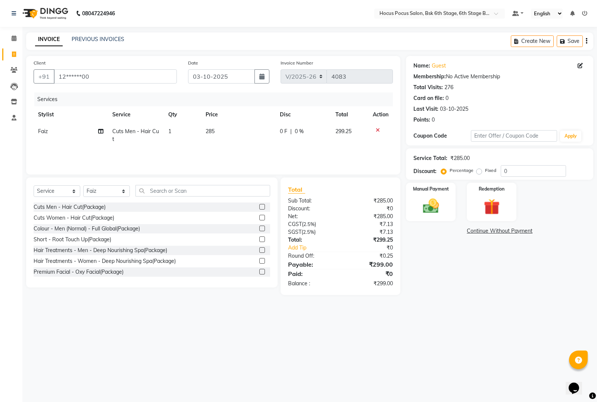
click at [377, 129] on icon at bounding box center [378, 130] width 4 height 5
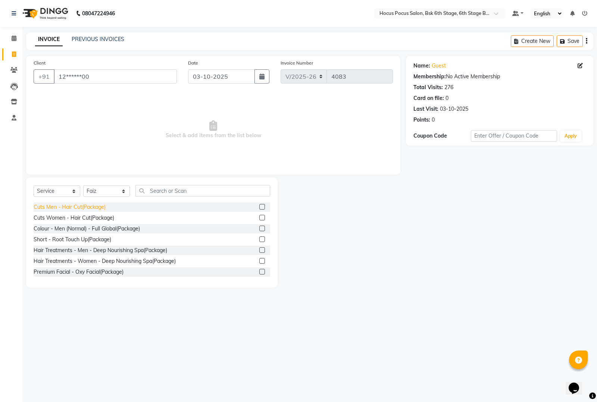
click at [73, 206] on div "Cuts Men - Hair Cut(Package)" at bounding box center [70, 207] width 72 height 8
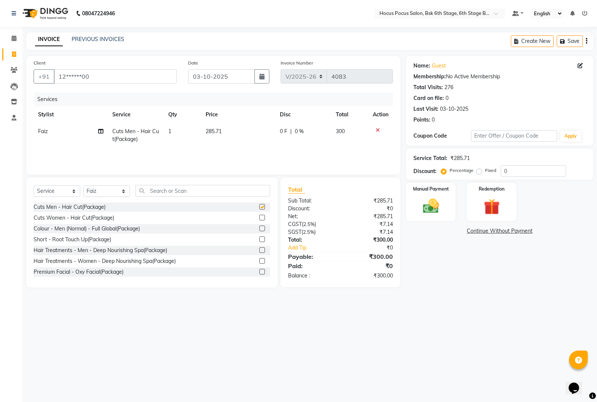
checkbox input "false"
click at [426, 208] on img at bounding box center [431, 206] width 27 height 19
click at [484, 232] on span "UPI" at bounding box center [485, 231] width 12 height 9
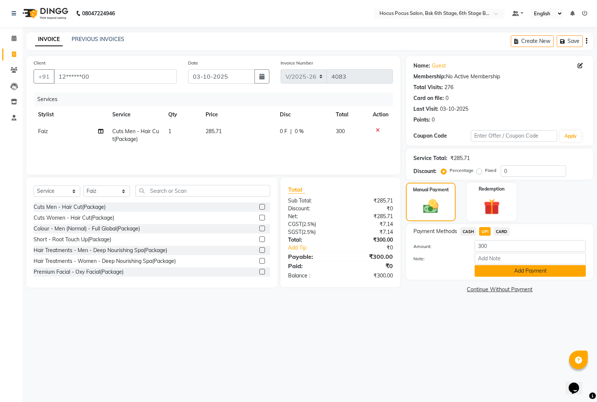
click at [492, 269] on button "Add Payment" at bounding box center [530, 271] width 111 height 12
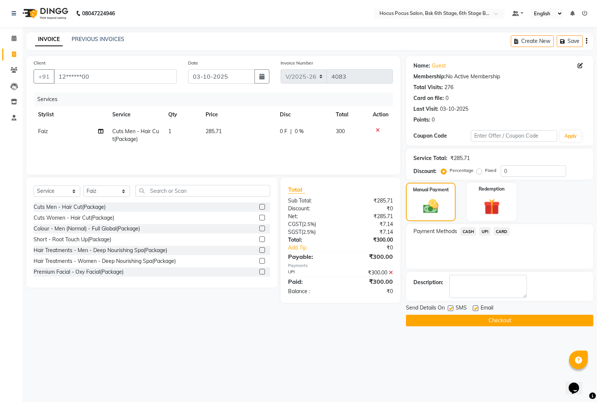
click at [450, 309] on label at bounding box center [451, 309] width 6 height 6
click at [450, 309] on input "checkbox" at bounding box center [450, 308] width 5 height 5
checkbox input "false"
click at [452, 318] on button "Checkout" at bounding box center [499, 321] width 187 height 12
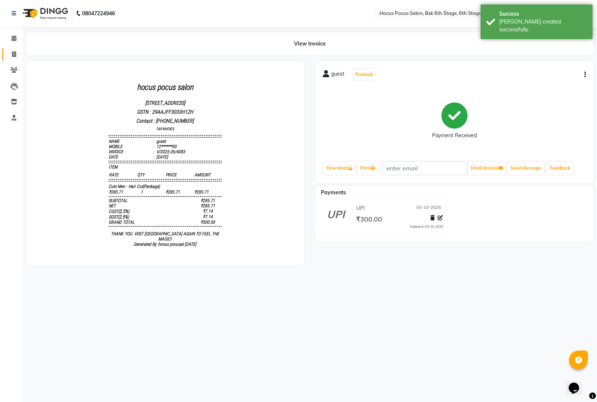
click at [17, 54] on span at bounding box center [13, 54] width 13 height 9
select select "service"
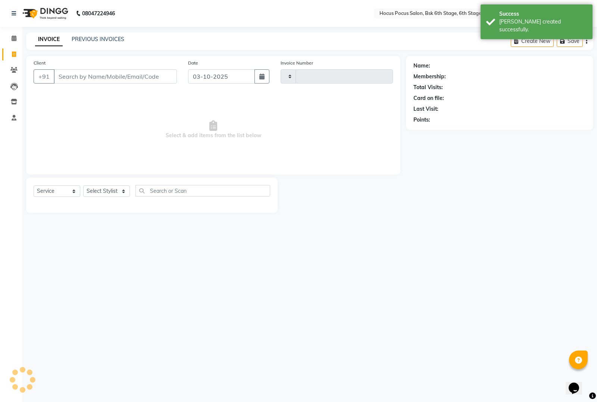
type input "4084"
select select "5242"
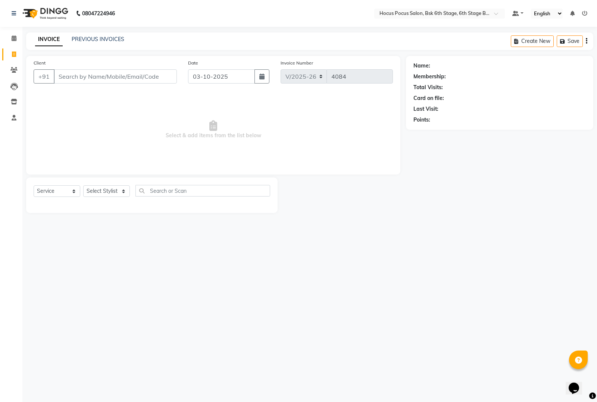
click at [95, 34] on div "INVOICE PREVIOUS INVOICES Create New Save" at bounding box center [309, 41] width 567 height 18
click at [92, 40] on link "PREVIOUS INVOICES" at bounding box center [98, 39] width 53 height 7
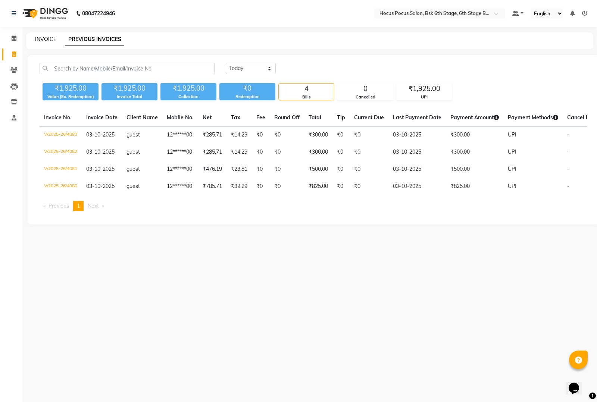
click at [49, 37] on link "INVOICE" at bounding box center [45, 39] width 21 height 7
select select "service"
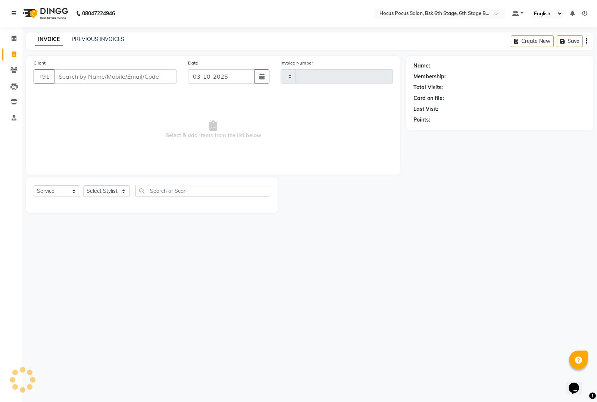
type input "4084"
select select "5242"
click at [79, 75] on input "Client" at bounding box center [115, 76] width 123 height 14
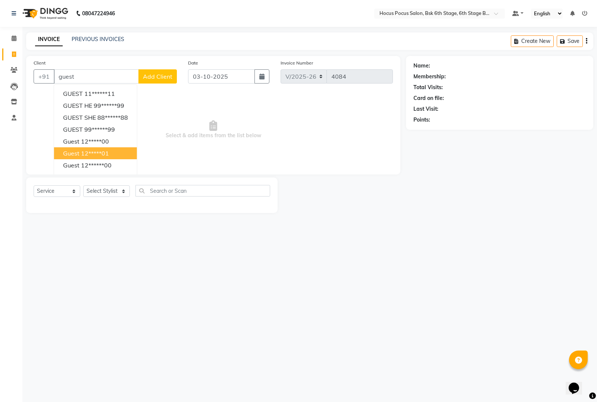
click at [80, 158] on button "guest 12*****01" at bounding box center [95, 153] width 83 height 12
type input "12*****01"
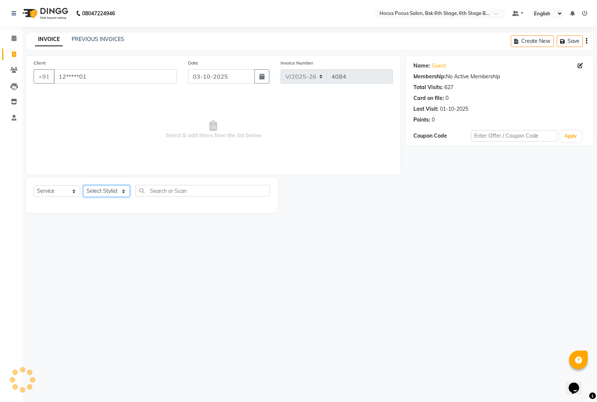
drag, startPoint x: 105, startPoint y: 185, endPoint x: 109, endPoint y: 190, distance: 5.3
click at [105, 185] on select "Select Stylist [PERSON_NAME] hocus pocus [PERSON_NAME] [PERSON_NAME] [PERSON_NA…" at bounding box center [106, 191] width 47 height 12
select select "78947"
click at [83, 185] on select "Select Stylist [PERSON_NAME] hocus pocus [PERSON_NAME] [PERSON_NAME] [PERSON_NA…" at bounding box center [106, 191] width 47 height 12
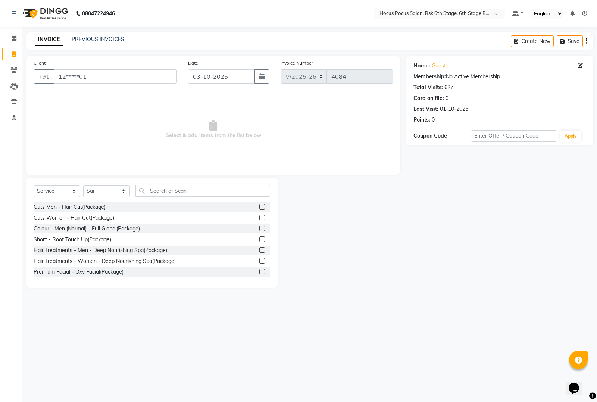
drag, startPoint x: 91, startPoint y: 204, endPoint x: 172, endPoint y: 188, distance: 82.8
click at [90, 204] on div "Cuts Men - Hair Cut(Package)" at bounding box center [70, 207] width 72 height 8
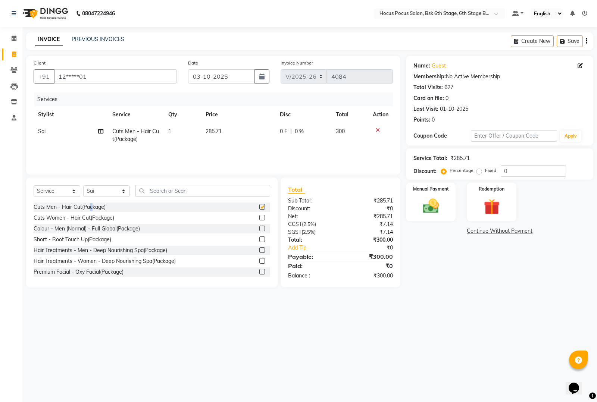
checkbox input "false"
click at [429, 202] on img at bounding box center [431, 206] width 27 height 19
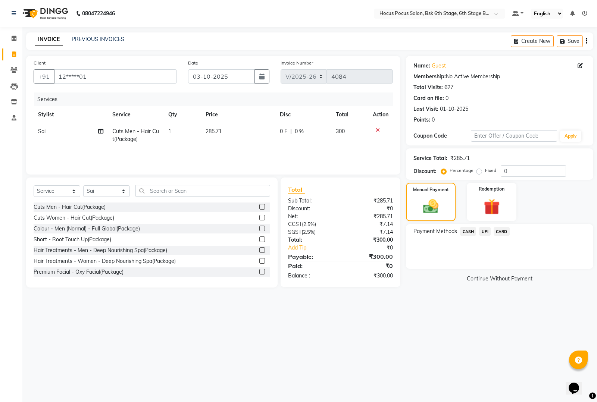
click at [482, 231] on span "UPI" at bounding box center [485, 231] width 12 height 9
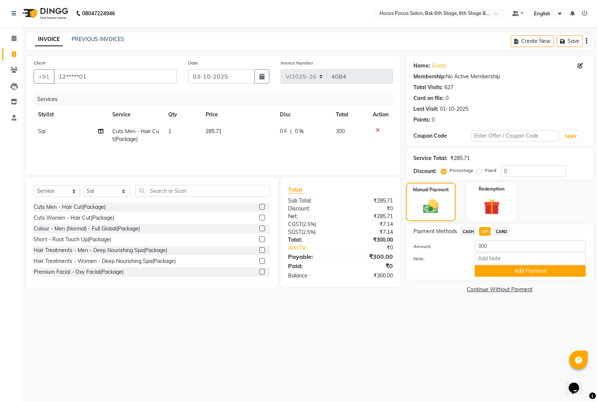
click at [488, 268] on button "Add Payment" at bounding box center [530, 271] width 111 height 12
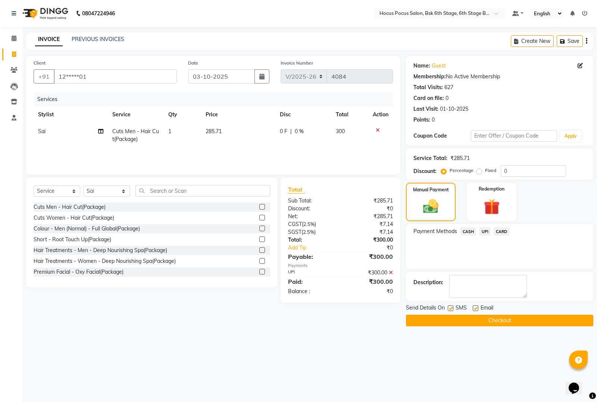
drag, startPoint x: 452, startPoint y: 308, endPoint x: 454, endPoint y: 318, distance: 10.4
click at [454, 312] on div "SMS" at bounding box center [460, 308] width 25 height 9
click at [456, 317] on button "Checkout" at bounding box center [499, 321] width 187 height 12
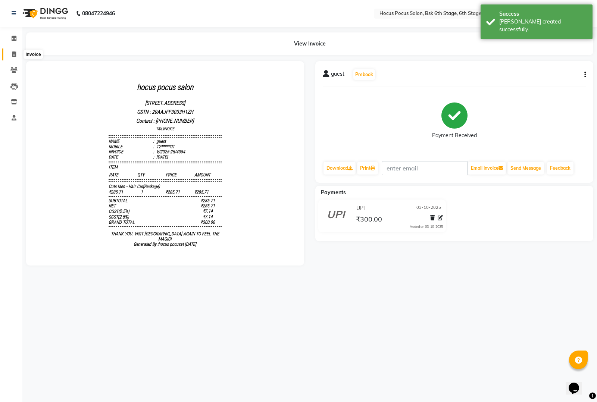
click at [10, 53] on span at bounding box center [13, 54] width 13 height 9
select select "5242"
select select "service"
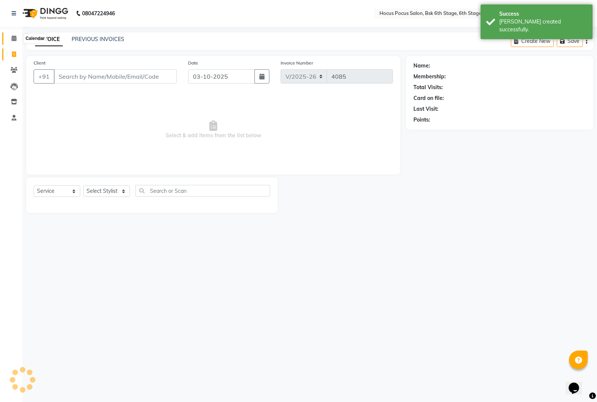
click at [13, 36] on icon at bounding box center [14, 38] width 5 height 6
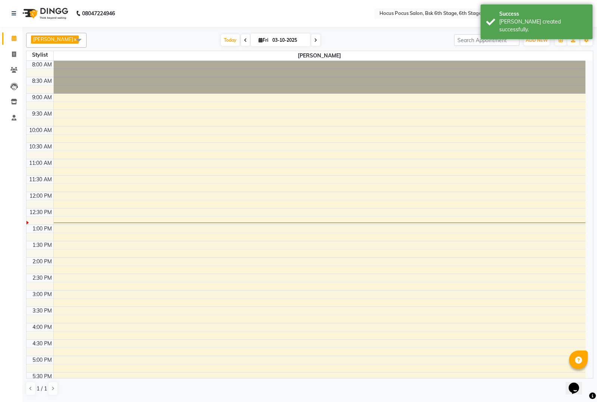
click at [73, 38] on link "x" at bounding box center [74, 39] width 3 height 6
checkbox input "false"
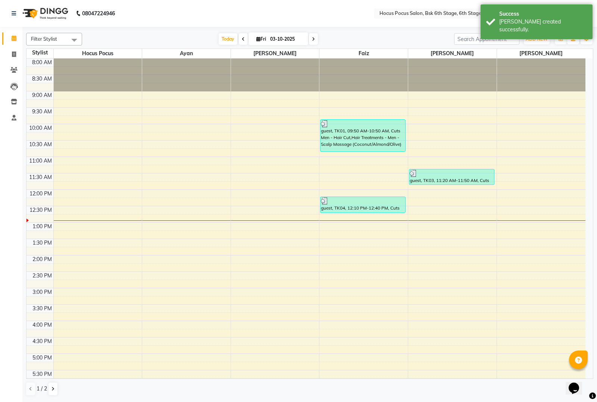
click at [70, 38] on span at bounding box center [74, 40] width 15 height 14
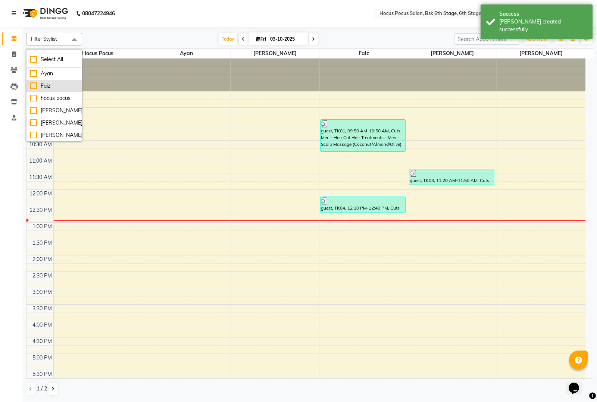
click at [34, 84] on div "Faiz" at bounding box center [54, 86] width 48 height 8
checkbox input "true"
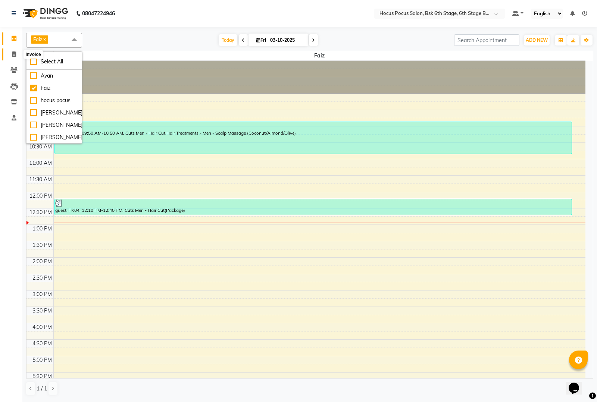
click at [14, 50] on span at bounding box center [13, 54] width 13 height 9
select select "service"
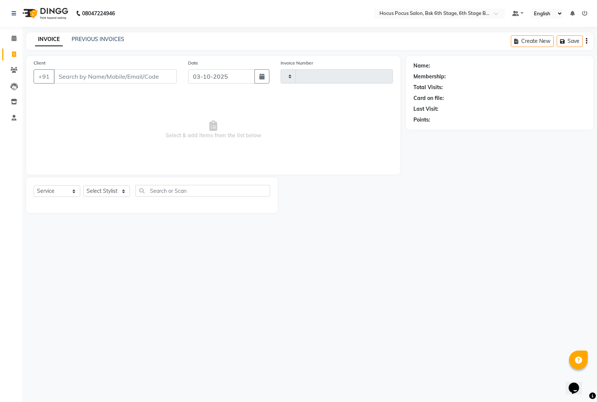
type input "4085"
select select "5242"
click at [14, 37] on icon at bounding box center [14, 38] width 5 height 6
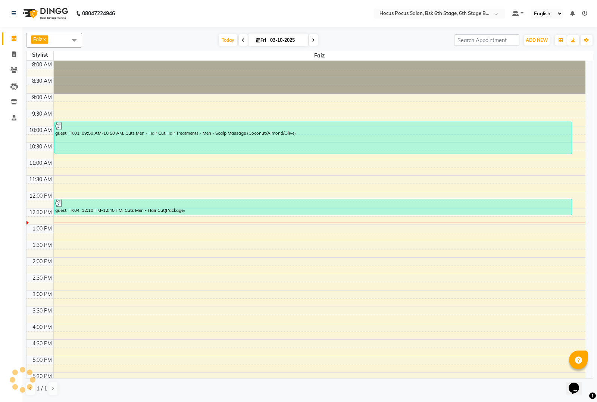
click at [71, 38] on span at bounding box center [74, 40] width 15 height 14
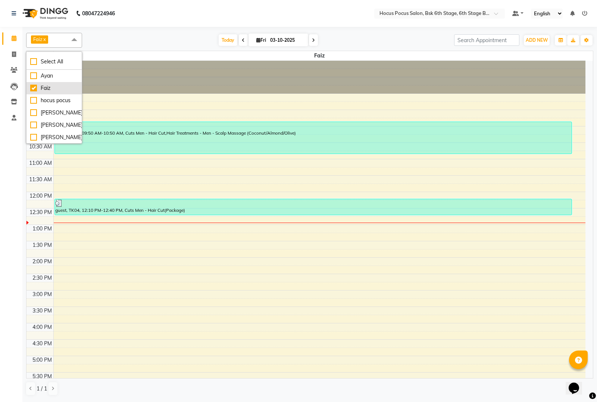
click at [35, 89] on div "Faiz" at bounding box center [54, 88] width 48 height 8
checkbox input "false"
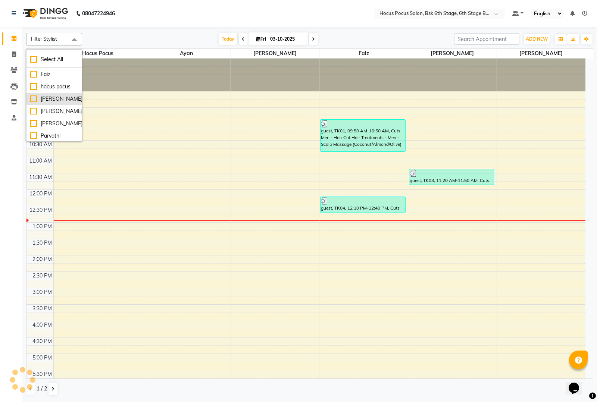
scroll to position [25, 0]
click at [33, 135] on div "Sai" at bounding box center [54, 135] width 48 height 8
checkbox input "true"
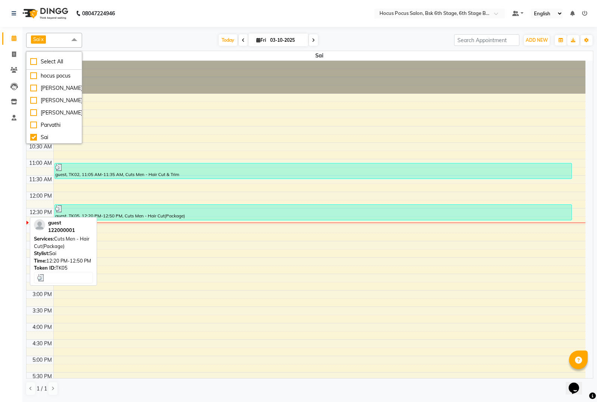
click at [162, 213] on div at bounding box center [313, 208] width 516 height 7
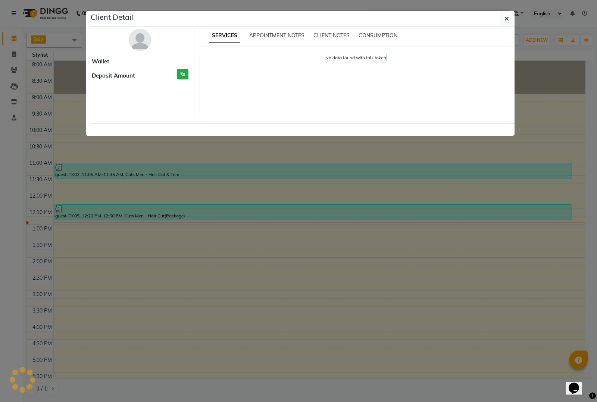
click at [162, 213] on ngb-modal-window "Client Detail Wallet Deposit Amount ₹0 SERVICES APPOINTMENT NOTES CLIENT NOTES …" at bounding box center [298, 201] width 597 height 402
select select "3"
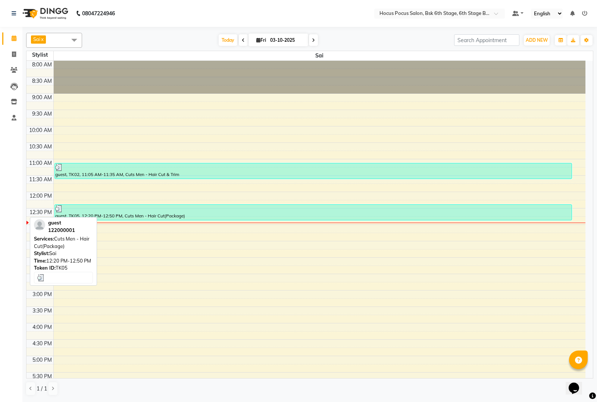
click at [180, 214] on div "guest, TK05, 12:20 PM-12:50 PM, Cuts Men - Hair Cut(Package)" at bounding box center [313, 212] width 517 height 15
select select "3"
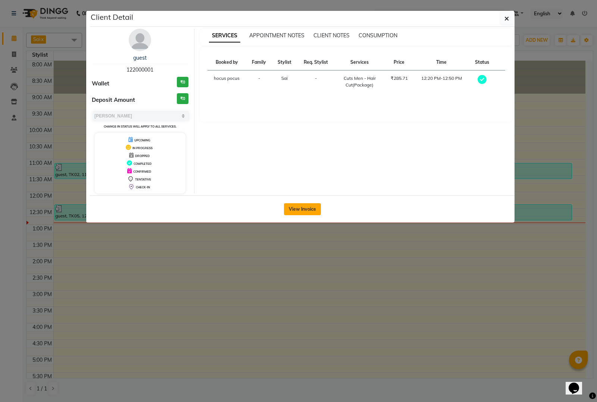
click at [295, 211] on button "View Invoice" at bounding box center [302, 209] width 37 height 12
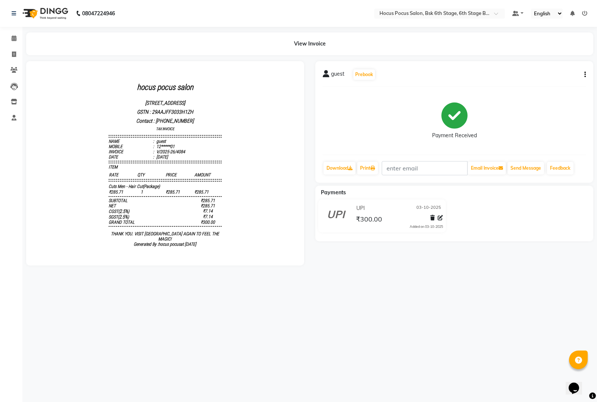
click at [585, 75] on icon "button" at bounding box center [584, 75] width 1 height 0
click at [552, 69] on div "Edit Invoice" at bounding box center [557, 69] width 34 height 9
select select "service"
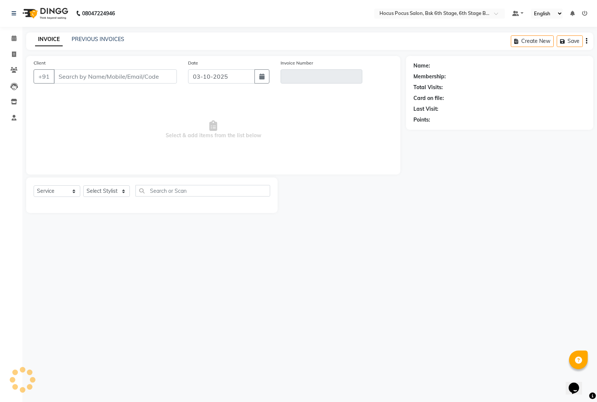
type input "12*****01"
type input "V/2025-26/4084"
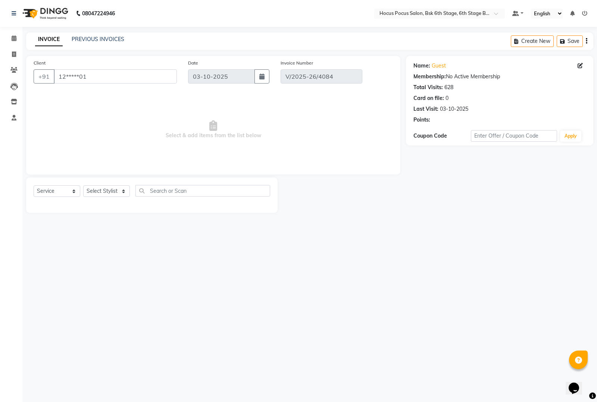
select select "select"
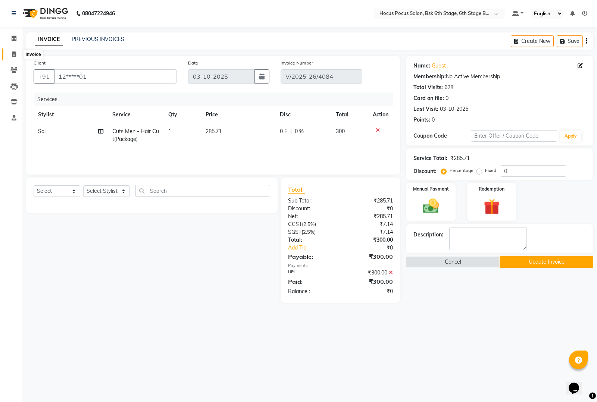
click at [14, 53] on icon at bounding box center [14, 54] width 4 height 6
select select "service"
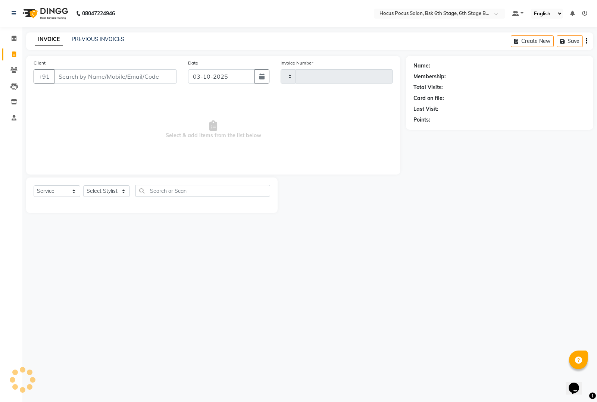
type input "4085"
select select "5242"
click at [90, 38] on link "PREVIOUS INVOICES" at bounding box center [98, 39] width 53 height 7
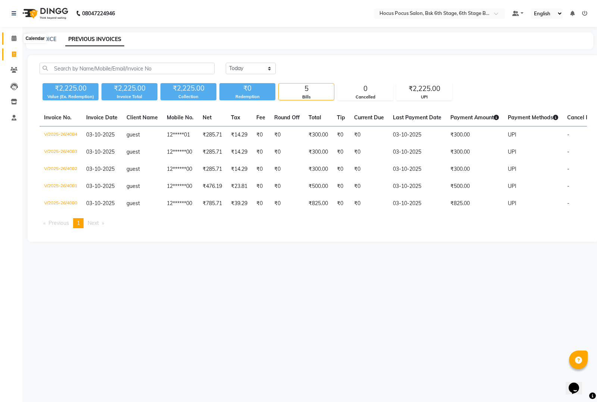
click at [12, 38] on icon at bounding box center [14, 38] width 5 height 6
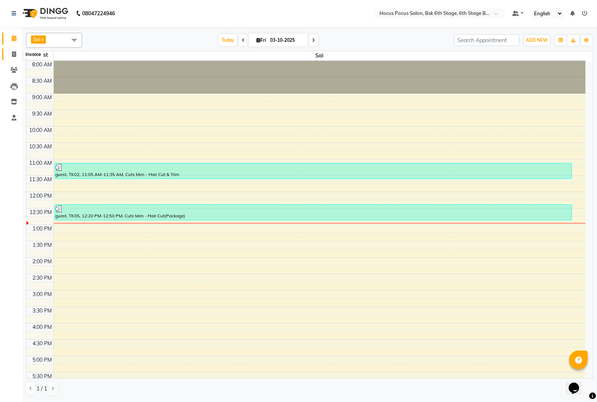
click at [14, 55] on icon at bounding box center [14, 54] width 4 height 6
select select "5242"
select select "service"
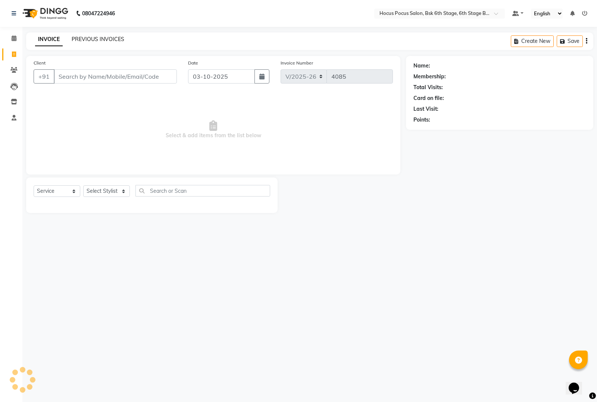
click at [94, 38] on link "PREVIOUS INVOICES" at bounding box center [98, 39] width 53 height 7
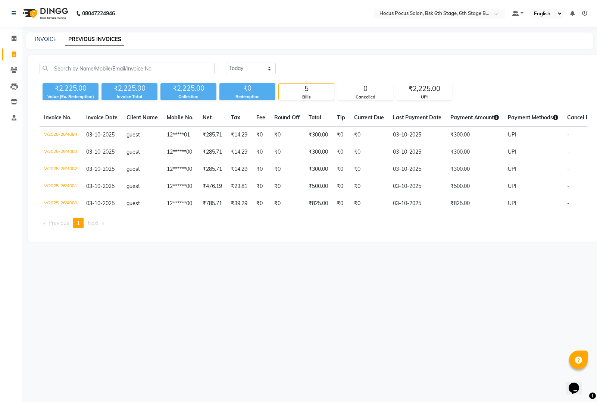
click at [43, 35] on div "INVOICE" at bounding box center [45, 39] width 21 height 8
click at [46, 41] on link "INVOICE" at bounding box center [45, 39] width 21 height 7
select select "5242"
select select "service"
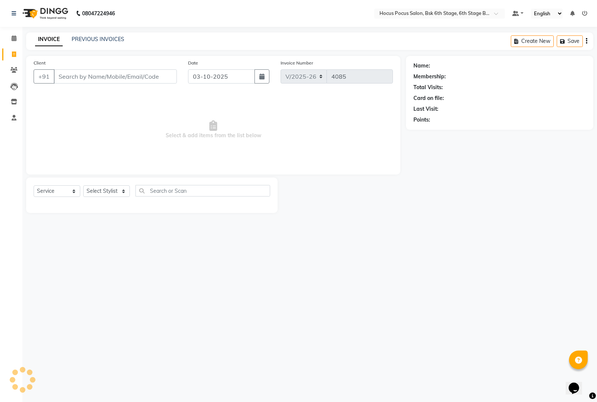
click at [79, 76] on input "Client" at bounding box center [115, 76] width 123 height 14
click at [101, 76] on input "Client" at bounding box center [115, 76] width 123 height 14
click at [94, 42] on link "PREVIOUS INVOICES" at bounding box center [98, 39] width 53 height 7
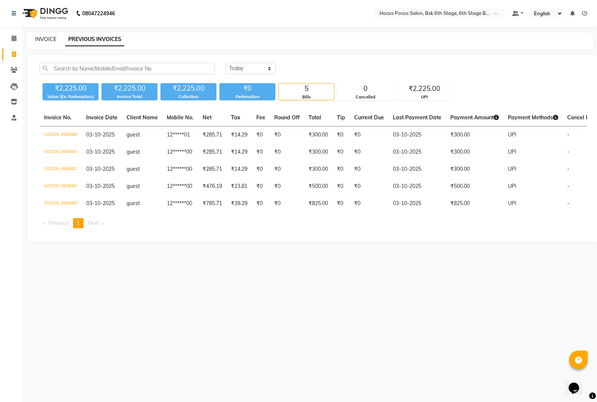
click at [43, 36] on link "INVOICE" at bounding box center [45, 39] width 21 height 7
select select "service"
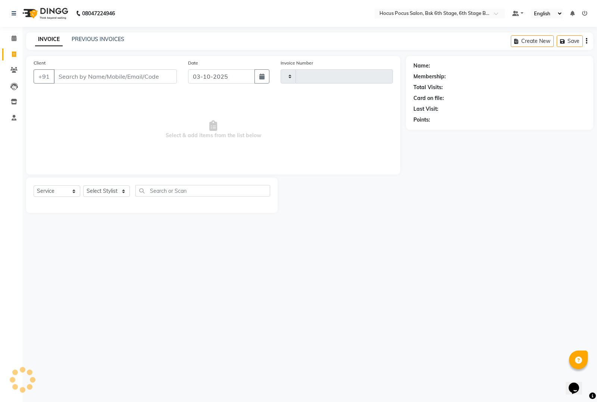
type input "4085"
select select "5242"
click at [77, 74] on input "Client" at bounding box center [115, 76] width 123 height 14
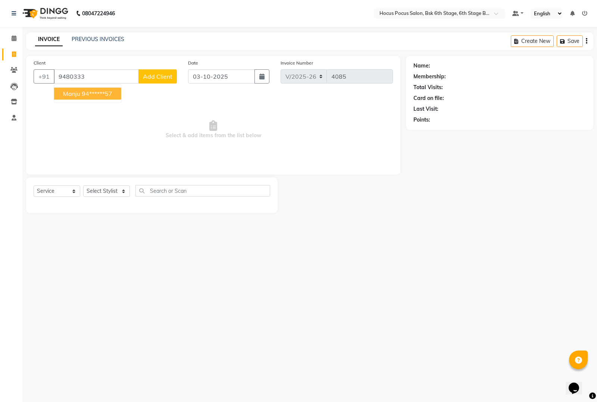
click at [86, 91] on ngb-highlight "94******57" at bounding box center [97, 93] width 31 height 7
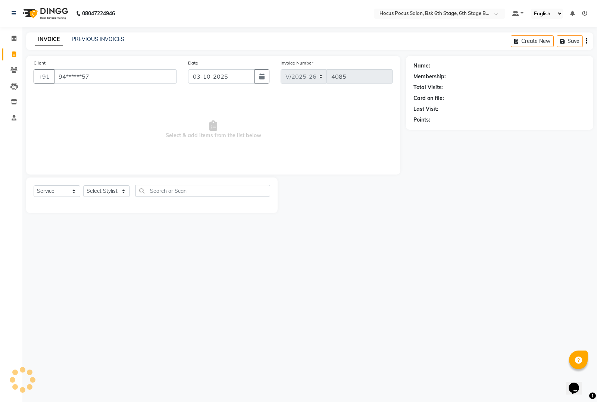
type input "94******57"
click at [114, 191] on select "Select Stylist [PERSON_NAME] hocus pocus [PERSON_NAME] [PERSON_NAME] [PERSON_NA…" at bounding box center [106, 191] width 47 height 12
select select "78947"
click at [83, 185] on select "Select Stylist [PERSON_NAME] hocus pocus [PERSON_NAME] [PERSON_NAME] [PERSON_NA…" at bounding box center [106, 191] width 47 height 12
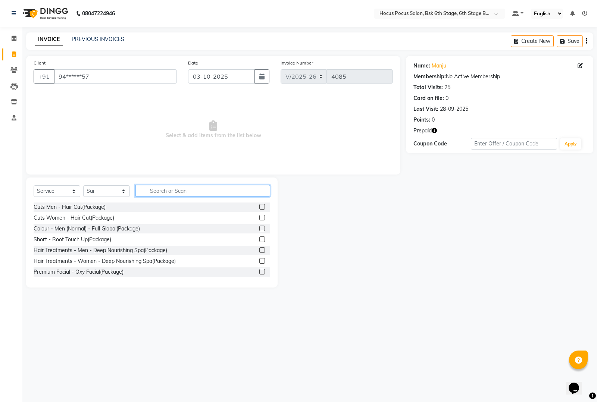
click at [174, 189] on input "text" at bounding box center [202, 191] width 135 height 12
click at [89, 205] on div "Cuts Men - Hair Cut(Package)" at bounding box center [70, 207] width 72 height 8
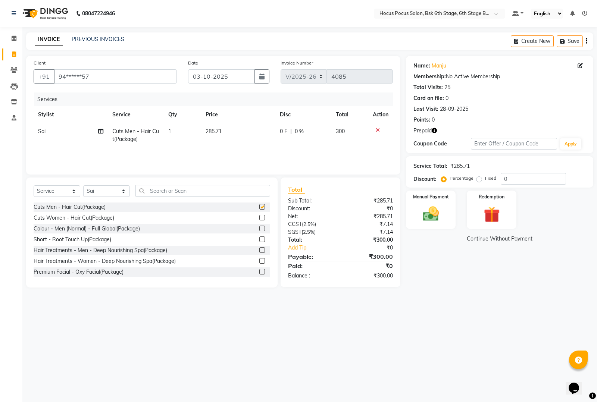
checkbox input "false"
click at [233, 131] on td "285.71" at bounding box center [238, 135] width 74 height 25
select select "78947"
click at [238, 124] on td "285.71" at bounding box center [240, 139] width 57 height 32
click at [250, 133] on input "285.71" at bounding box center [240, 134] width 48 height 12
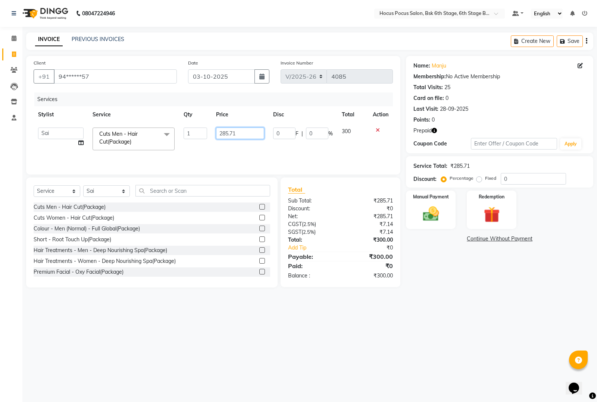
click at [250, 133] on input "285.71" at bounding box center [240, 134] width 48 height 12
type input "2"
type input "300"
click at [178, 14] on nav "08047224946 Select Location × Hocus Pocus Salon, Bsk 6th Stage, 6th Stage Banas…" at bounding box center [298, 13] width 597 height 27
click at [428, 220] on img at bounding box center [431, 213] width 27 height 19
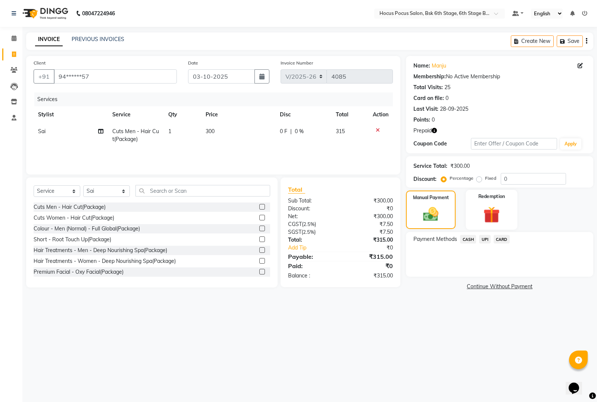
click at [497, 218] on img at bounding box center [491, 214] width 27 height 21
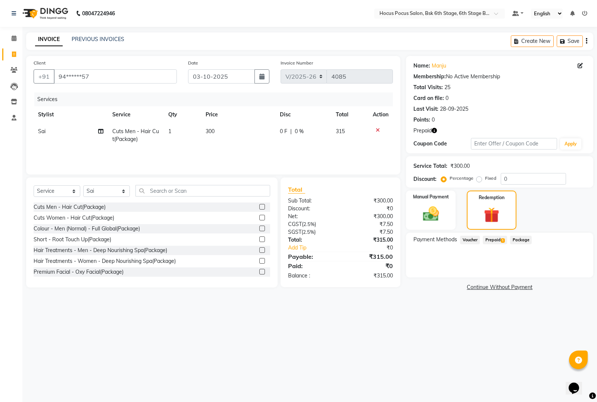
click at [501, 235] on div "Payment Methods Voucher Prepaid 1 Package" at bounding box center [499, 255] width 187 height 45
click at [498, 238] on span "Prepaid 1" at bounding box center [495, 240] width 24 height 9
click at [479, 269] on input "315" at bounding box center [484, 270] width 45 height 12
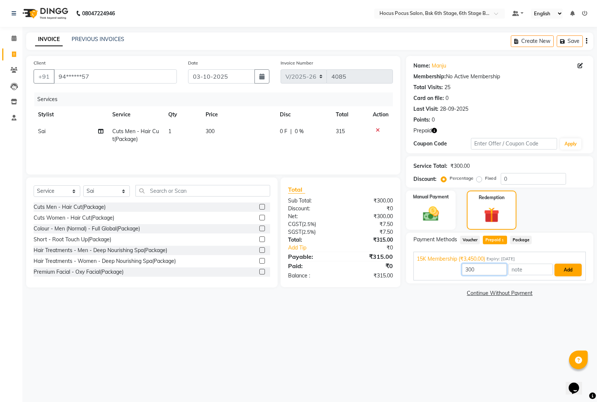
type input "300"
click at [566, 265] on button "Add" at bounding box center [567, 270] width 27 height 13
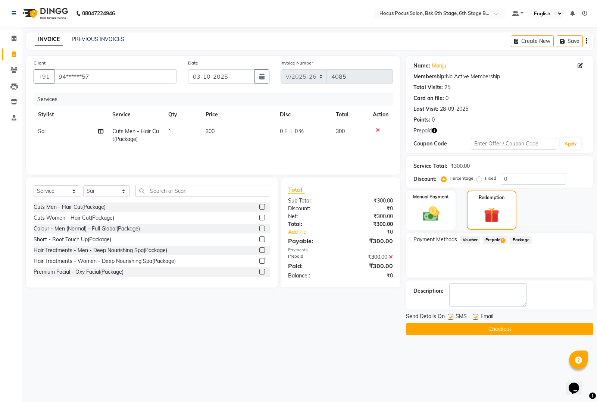
click at [450, 316] on label at bounding box center [451, 317] width 6 height 6
click at [450, 316] on input "checkbox" at bounding box center [450, 317] width 5 height 5
checkbox input "false"
click at [456, 329] on button "Checkout" at bounding box center [499, 329] width 187 height 12
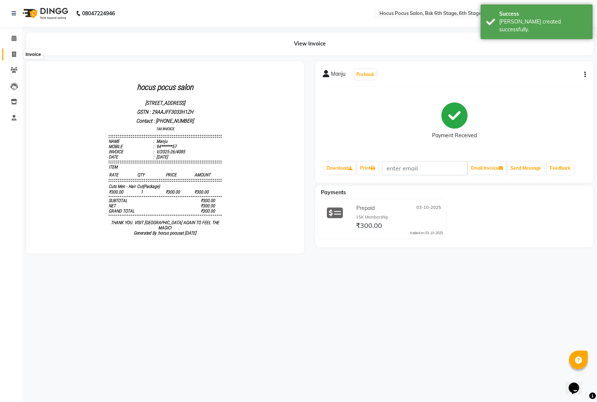
click at [9, 51] on span at bounding box center [13, 54] width 13 height 9
select select "5242"
select select "service"
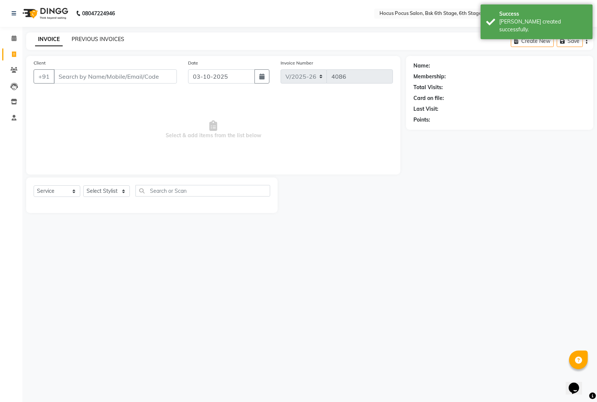
click at [97, 40] on link "PREVIOUS INVOICES" at bounding box center [98, 39] width 53 height 7
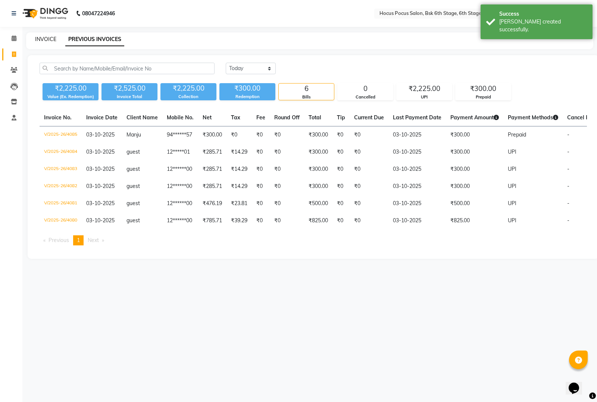
click at [46, 40] on link "INVOICE" at bounding box center [45, 39] width 21 height 7
select select "service"
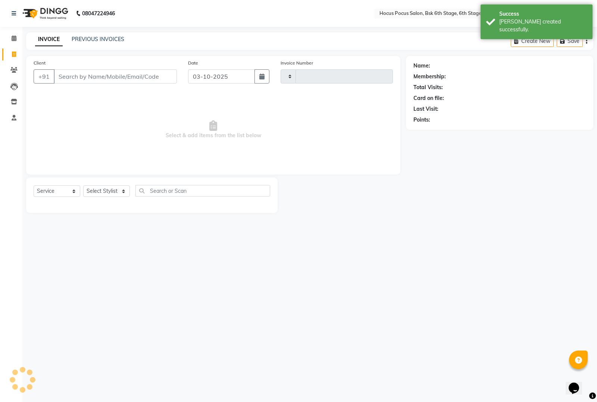
type input "4086"
select select "5242"
click at [89, 75] on input "Client" at bounding box center [115, 76] width 123 height 14
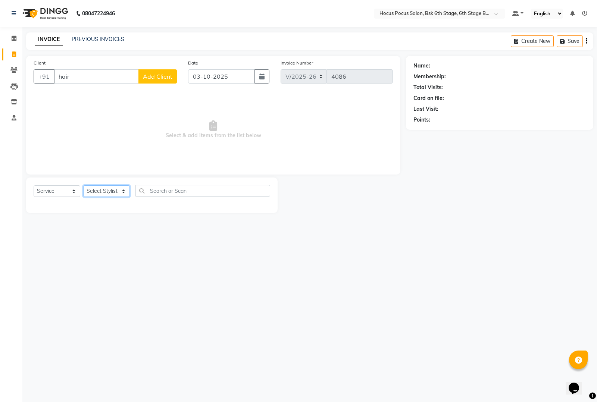
click at [124, 192] on select "Select Stylist [PERSON_NAME] hocus pocus [PERSON_NAME] [PERSON_NAME] [PERSON_NA…" at bounding box center [106, 191] width 47 height 12
click at [170, 196] on input "text" at bounding box center [202, 191] width 135 height 12
drag, startPoint x: 116, startPoint y: 191, endPoint x: 115, endPoint y: 198, distance: 7.5
click at [115, 198] on div "Select Service Product Membership Package Voucher Prepaid Gift Card Select Styl…" at bounding box center [152, 194] width 237 height 18
click at [86, 73] on input "hair" at bounding box center [96, 76] width 85 height 14
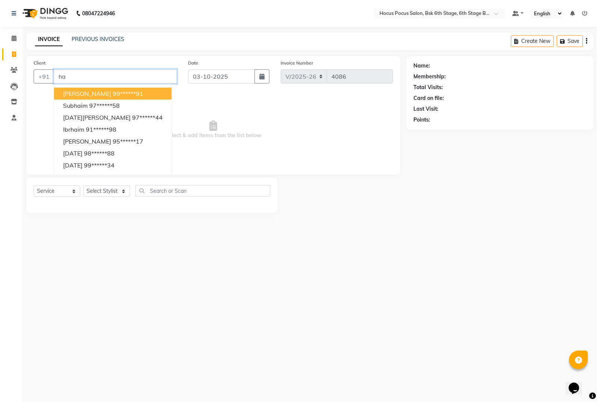
type input "h"
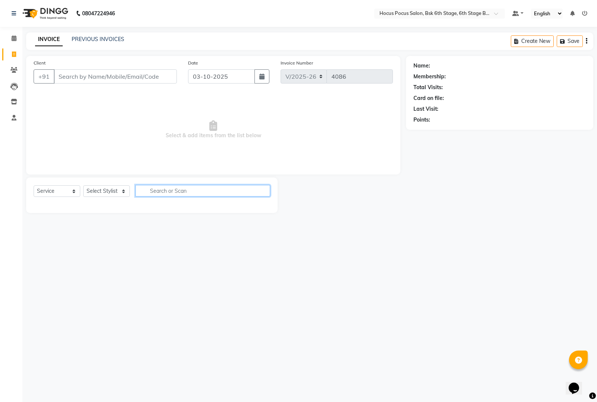
click at [156, 189] on input "text" at bounding box center [202, 191] width 135 height 12
click at [118, 188] on select "Select Stylist [PERSON_NAME] hocus pocus [PERSON_NAME] [PERSON_NAME] [PERSON_NA…" at bounding box center [106, 191] width 47 height 12
select select "78947"
click at [83, 185] on select "Select Stylist [PERSON_NAME] hocus pocus [PERSON_NAME] [PERSON_NAME] [PERSON_NA…" at bounding box center [106, 191] width 47 height 12
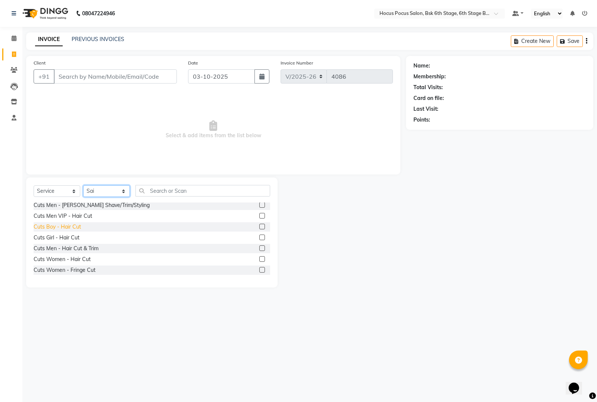
scroll to position [280, 0]
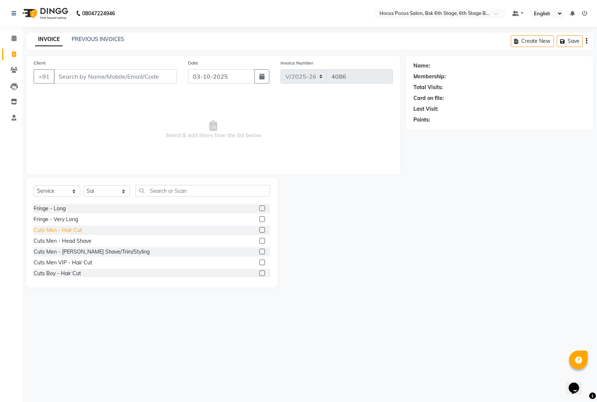
click at [68, 226] on div "Cuts Men - Hair Cut" at bounding box center [58, 230] width 49 height 8
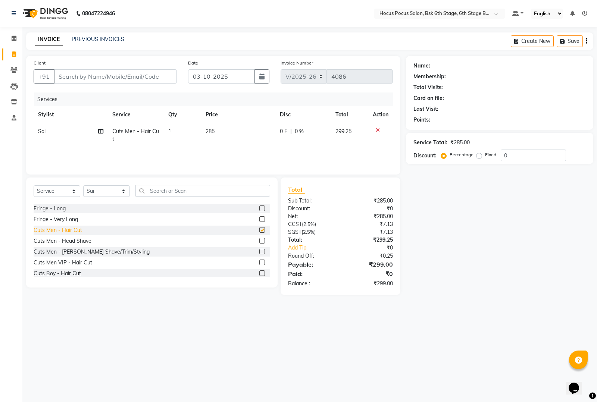
checkbox input "false"
click at [82, 249] on div "Cuts Men - [PERSON_NAME] Shave/Trim/Styling" at bounding box center [92, 252] width 116 height 8
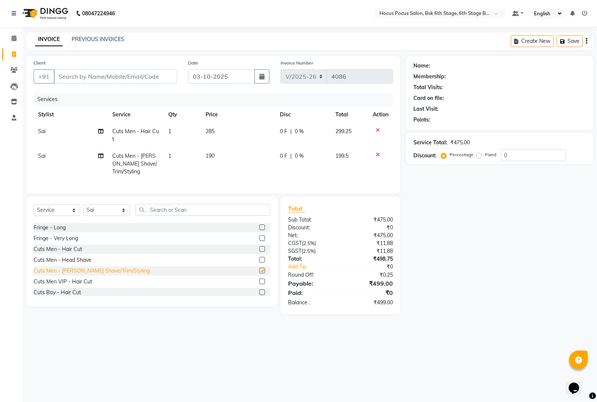
checkbox input "false"
click at [376, 152] on icon at bounding box center [378, 154] width 4 height 5
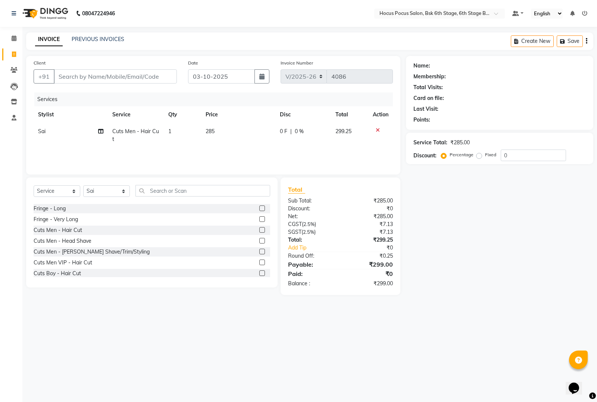
click at [379, 129] on icon at bounding box center [378, 130] width 4 height 5
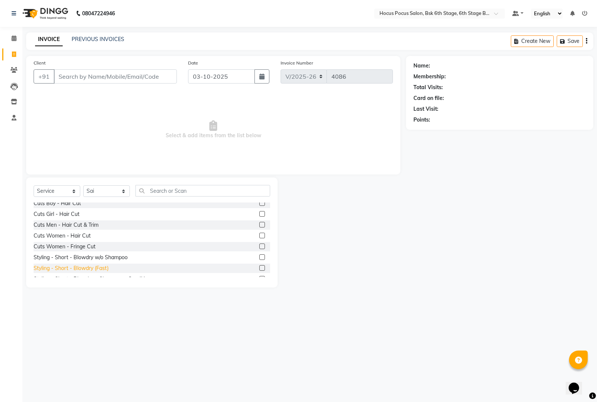
scroll to position [326, 0]
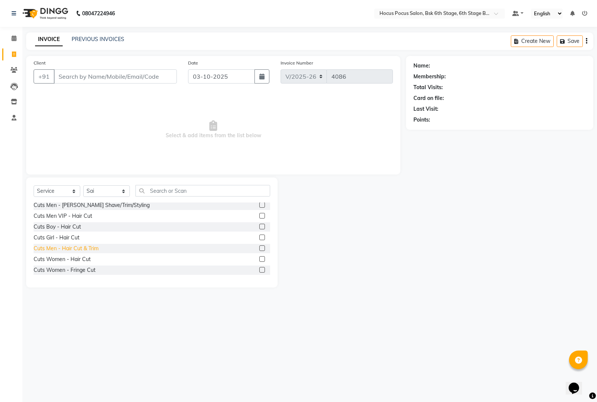
click at [88, 246] on div "Cuts Men - Hair Cut & Trim" at bounding box center [66, 249] width 65 height 8
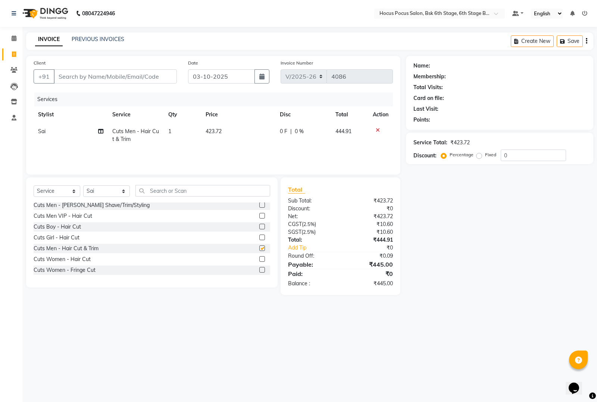
checkbox input "false"
click at [377, 128] on icon at bounding box center [378, 130] width 4 height 5
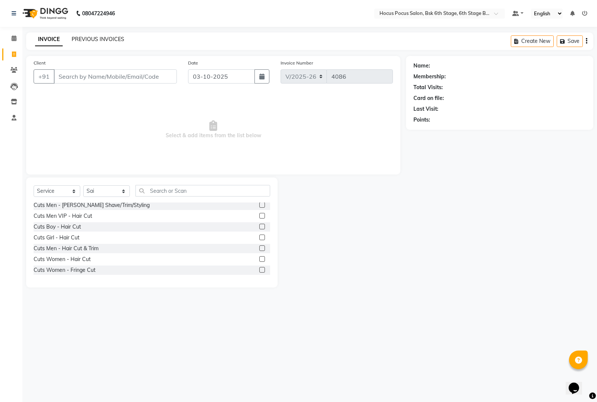
click at [94, 38] on link "PREVIOUS INVOICES" at bounding box center [98, 39] width 53 height 7
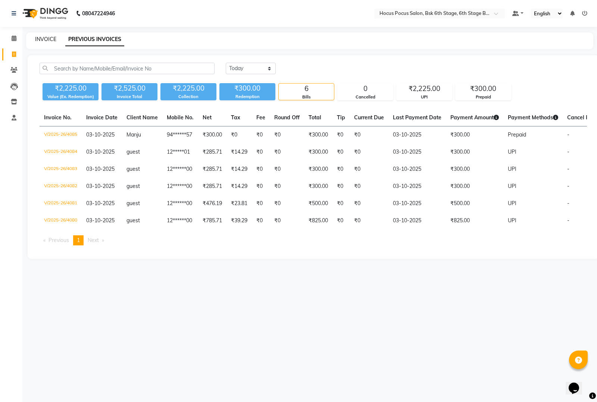
click at [40, 36] on link "INVOICE" at bounding box center [45, 39] width 21 height 7
select select "5242"
select select "service"
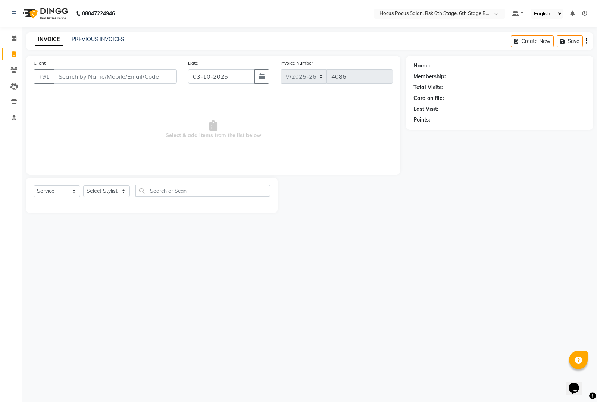
click at [86, 77] on input "Client" at bounding box center [115, 76] width 123 height 14
drag, startPoint x: 116, startPoint y: 192, endPoint x: 116, endPoint y: 196, distance: 3.7
click at [116, 192] on select "Select Stylist [PERSON_NAME] hocus pocus [PERSON_NAME] [PERSON_NAME] [PERSON_NA…" at bounding box center [106, 191] width 47 height 12
select select "78947"
click at [83, 185] on select "Select Stylist [PERSON_NAME] hocus pocus [PERSON_NAME] [PERSON_NAME] [PERSON_NA…" at bounding box center [106, 191] width 47 height 12
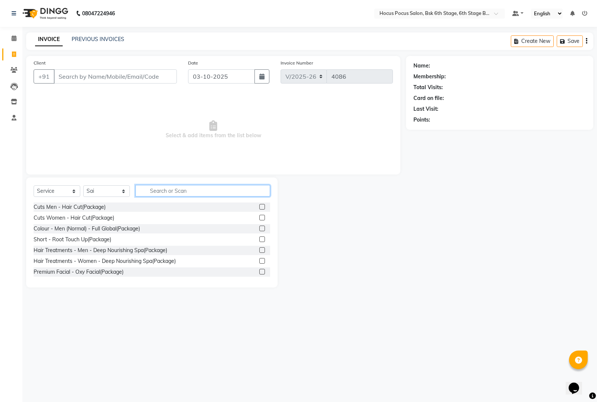
click at [169, 196] on input "text" at bounding box center [202, 191] width 135 height 12
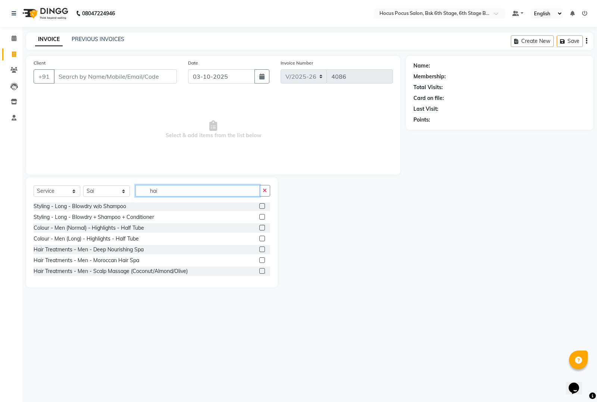
scroll to position [66, 0]
type input "hai"
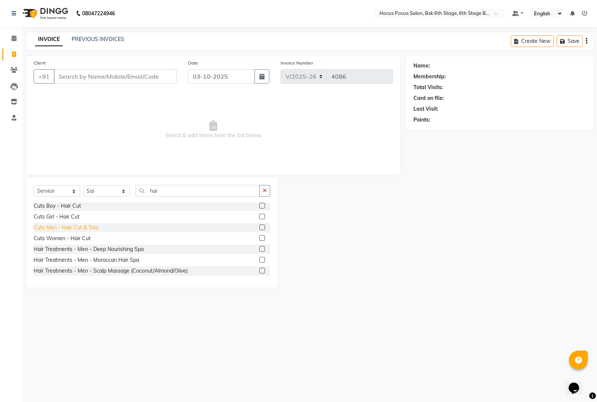
click at [93, 228] on div "Cuts Men - Hair Cut & Trim" at bounding box center [66, 228] width 65 height 8
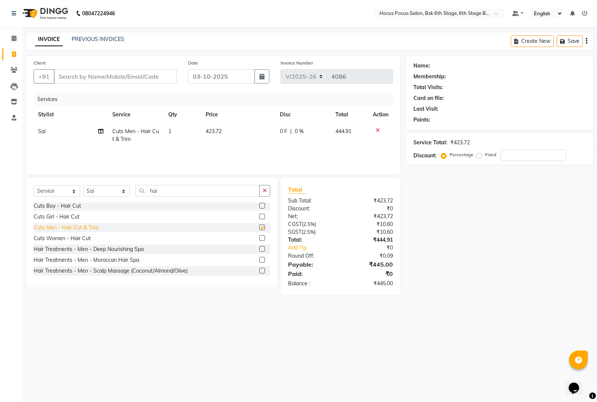
checkbox input "false"
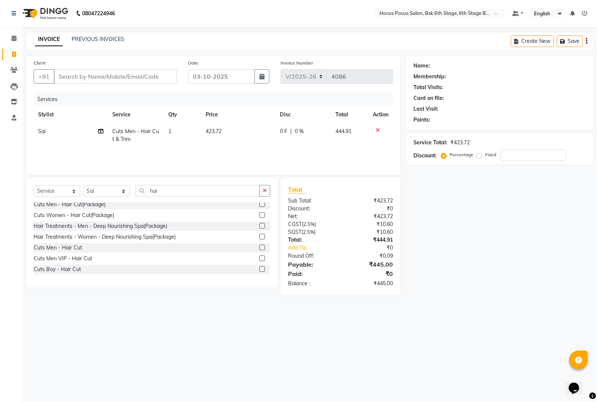
scroll to position [0, 0]
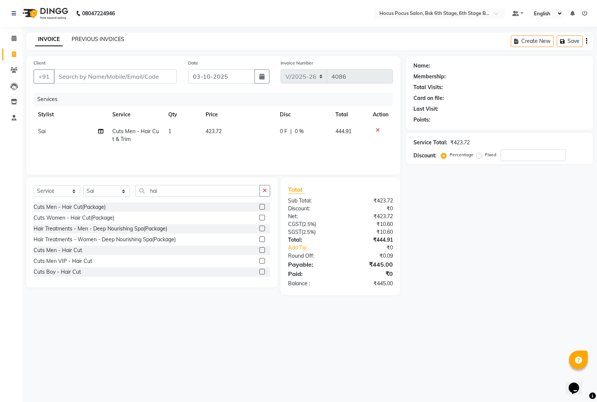
click at [88, 37] on link "PREVIOUS INVOICES" at bounding box center [98, 39] width 53 height 7
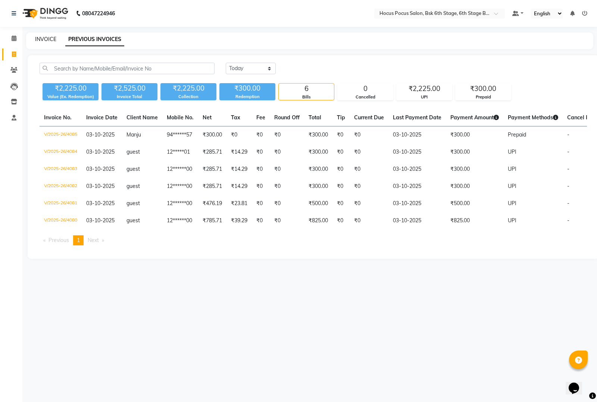
click at [44, 36] on link "INVOICE" at bounding box center [45, 39] width 21 height 7
select select "service"
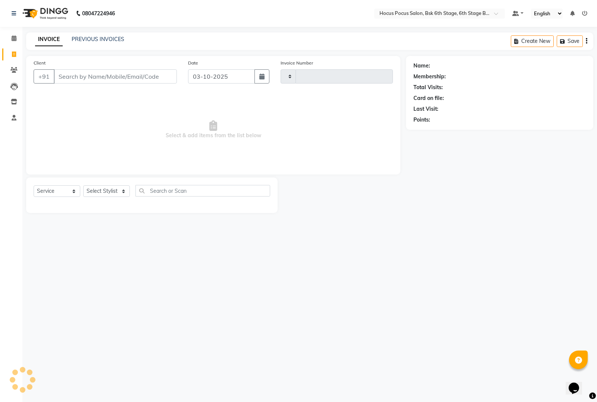
type input "4086"
select select "5242"
click at [89, 39] on link "PREVIOUS INVOICES" at bounding box center [98, 39] width 53 height 7
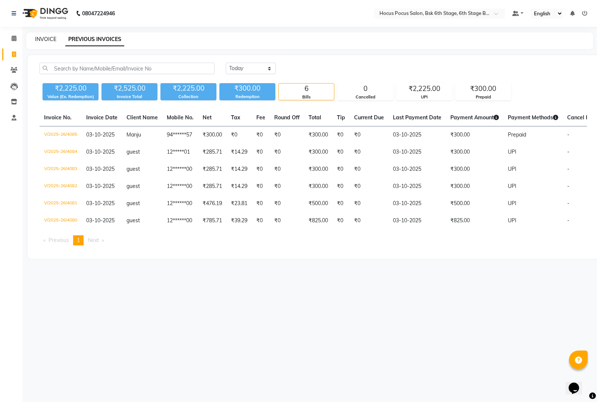
click at [42, 38] on link "INVOICE" at bounding box center [45, 39] width 21 height 7
select select "5242"
select select "service"
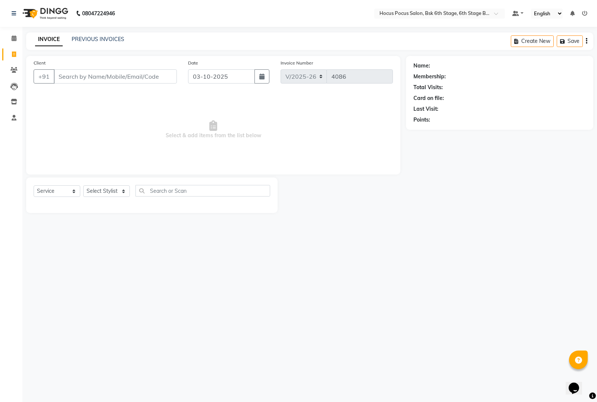
click at [90, 77] on input "Client" at bounding box center [115, 76] width 123 height 14
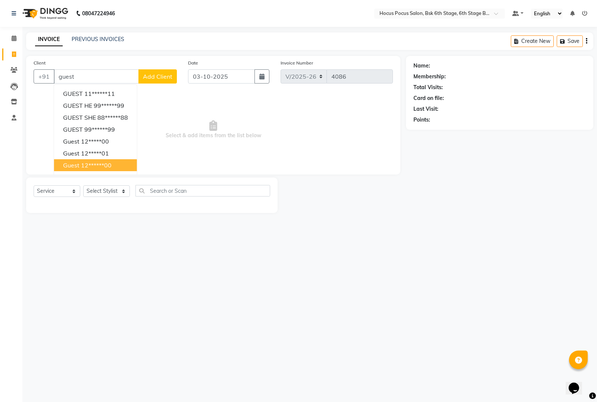
click at [96, 165] on ngb-highlight "12******00" at bounding box center [96, 165] width 31 height 7
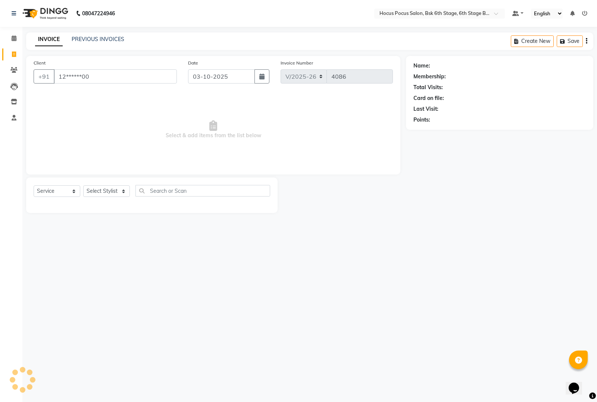
type input "12******00"
click at [107, 191] on select "Select Stylist [PERSON_NAME] hocus pocus [PERSON_NAME] [PERSON_NAME] [PERSON_NA…" at bounding box center [106, 191] width 47 height 12
select select "78947"
click at [83, 185] on select "Select Stylist [PERSON_NAME] hocus pocus [PERSON_NAME] [PERSON_NAME] [PERSON_NA…" at bounding box center [106, 191] width 47 height 12
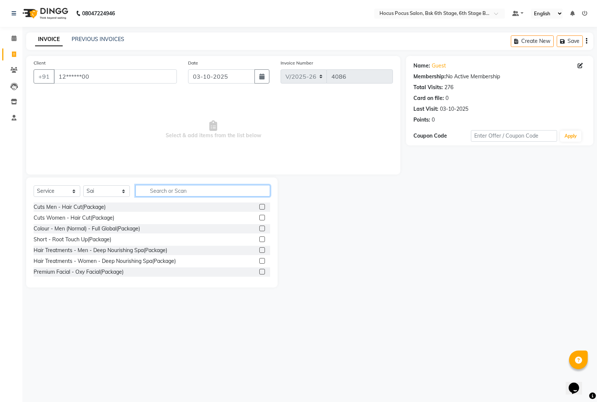
click at [166, 191] on input "text" at bounding box center [202, 191] width 135 height 12
click at [87, 204] on div "Cuts Men - Hair Cut(Package)" at bounding box center [70, 207] width 72 height 8
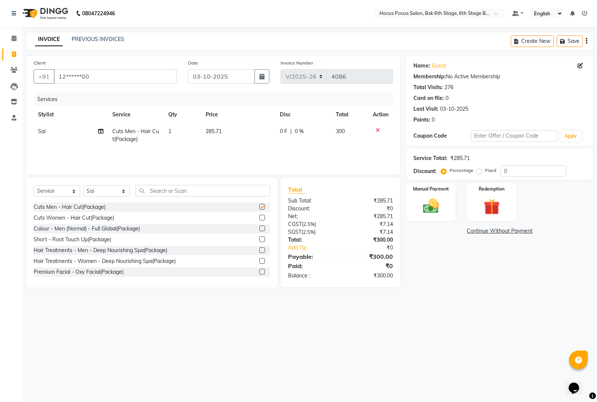
checkbox input "false"
click at [434, 207] on img at bounding box center [431, 206] width 27 height 19
click at [482, 230] on span "UPI" at bounding box center [485, 231] width 12 height 9
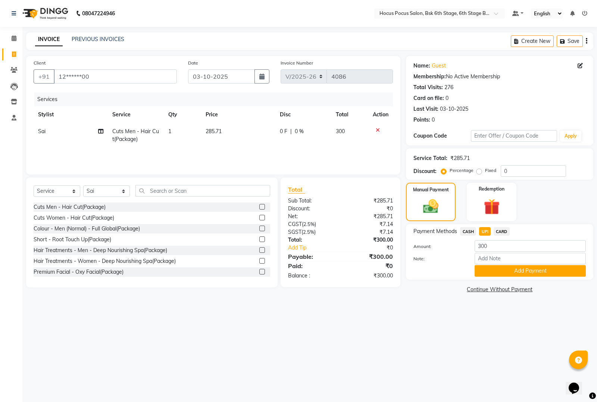
click at [501, 269] on button "Add Payment" at bounding box center [530, 271] width 111 height 12
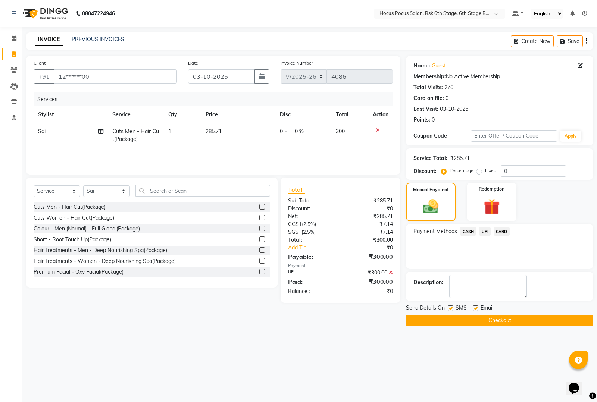
click at [450, 310] on label at bounding box center [451, 309] width 6 height 6
click at [450, 310] on input "checkbox" at bounding box center [450, 308] width 5 height 5
checkbox input "false"
click at [451, 317] on button "Checkout" at bounding box center [499, 321] width 187 height 12
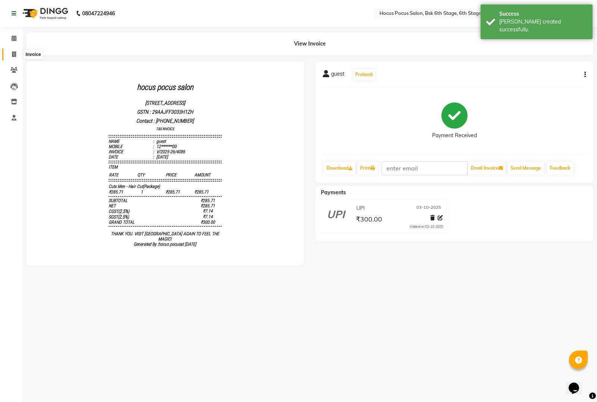
click at [12, 51] on span at bounding box center [13, 54] width 13 height 9
select select "service"
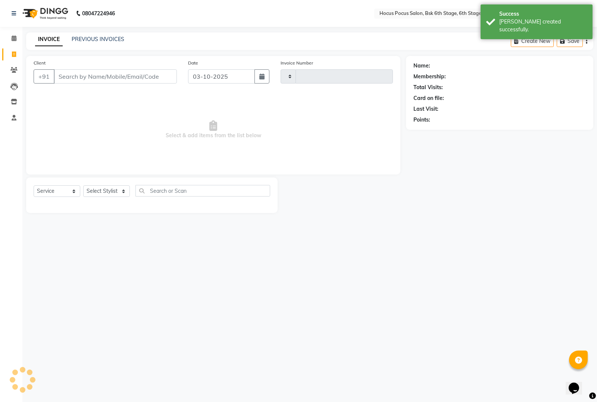
type input "4087"
select select "5242"
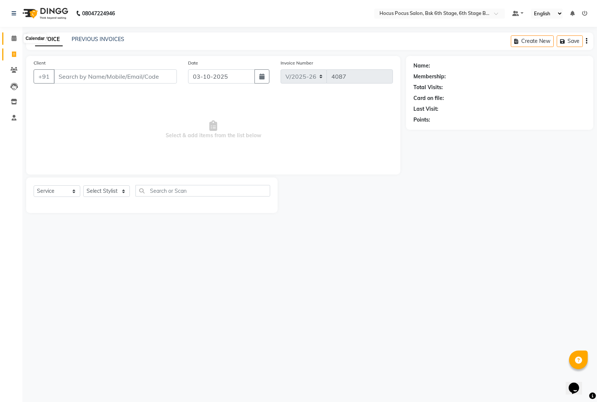
click at [13, 38] on icon at bounding box center [14, 38] width 5 height 6
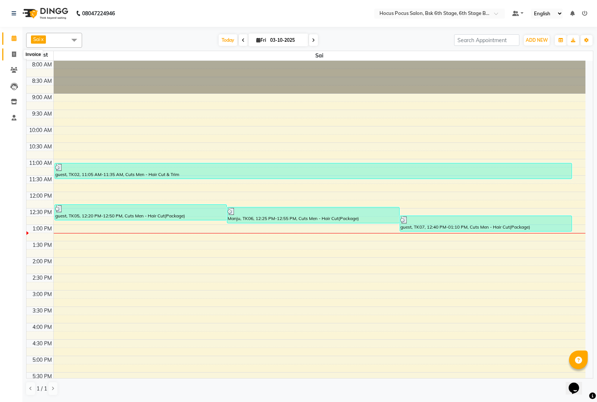
click at [14, 55] on icon at bounding box center [14, 54] width 4 height 6
select select "service"
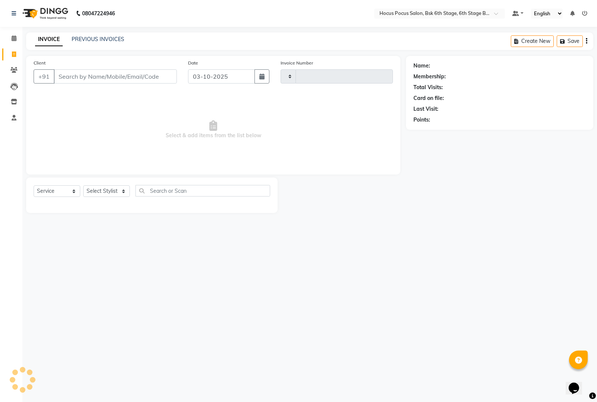
type input "4087"
select select "5242"
click at [86, 41] on link "PREVIOUS INVOICES" at bounding box center [98, 39] width 53 height 7
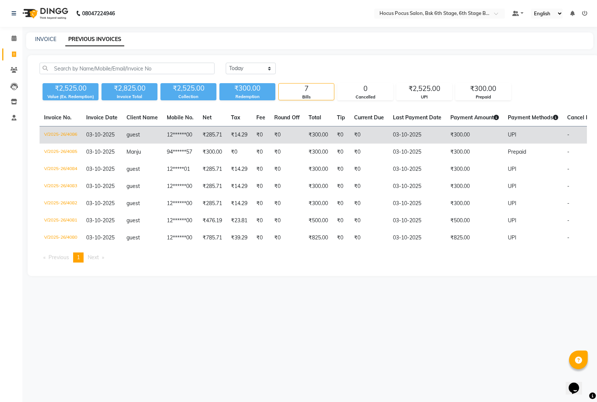
click at [465, 135] on td "₹300.00" at bounding box center [474, 135] width 57 height 18
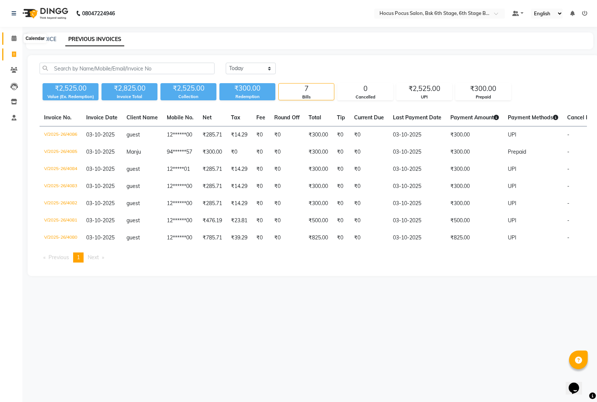
click at [17, 35] on span at bounding box center [13, 38] width 13 height 9
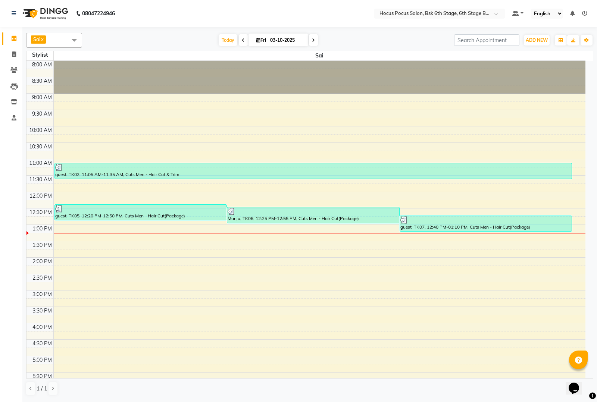
click at [42, 38] on link "x" at bounding box center [41, 39] width 3 height 6
checkbox input "false"
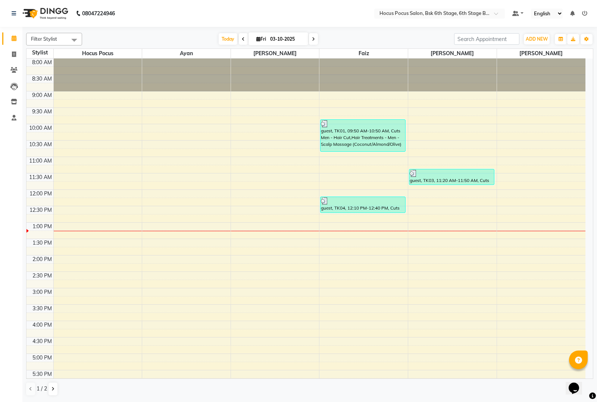
click at [74, 37] on span at bounding box center [74, 40] width 15 height 14
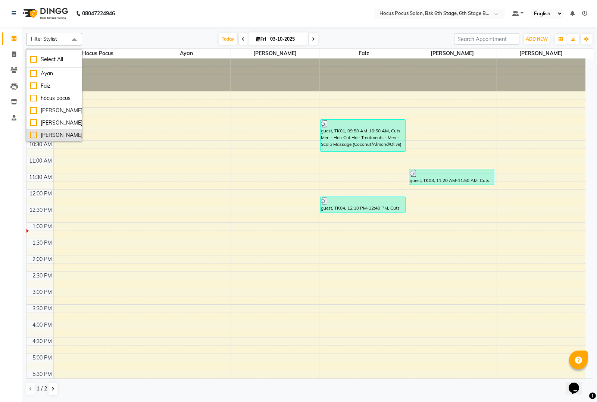
click at [32, 135] on div "[PERSON_NAME]" at bounding box center [54, 135] width 48 height 8
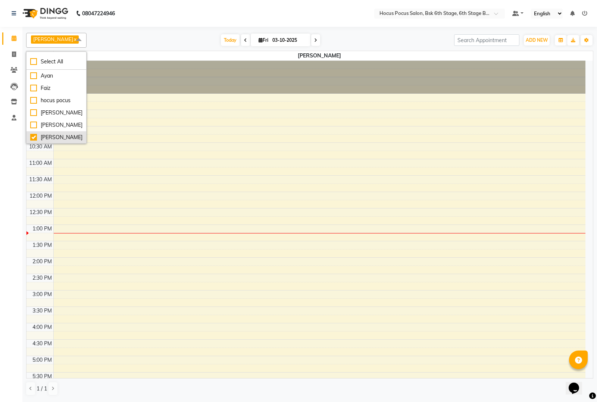
click at [34, 136] on div "[PERSON_NAME]" at bounding box center [56, 138] width 52 height 8
checkbox input "false"
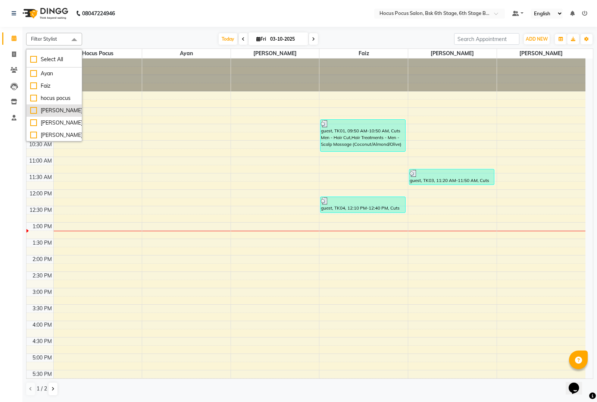
click at [31, 107] on div "[PERSON_NAME]" at bounding box center [54, 111] width 48 height 8
checkbox input "true"
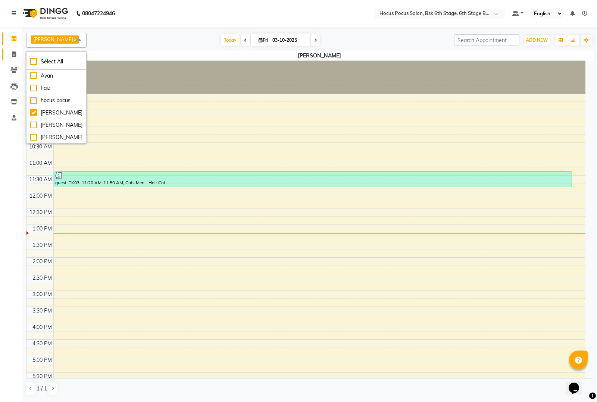
click at [12, 49] on link "Invoice" at bounding box center [11, 55] width 18 height 12
select select "5242"
select select "service"
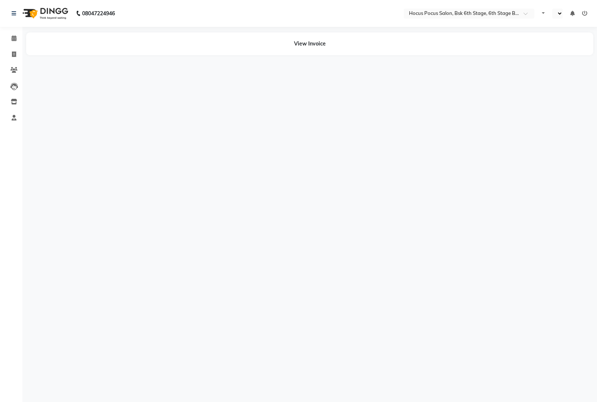
select select "en"
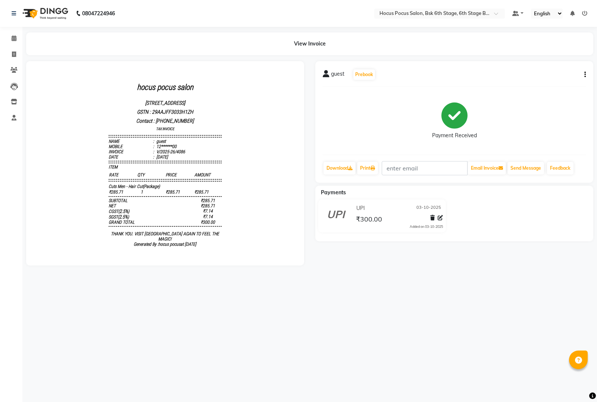
click at [586, 73] on div "guest Prebook Payment Received Download Print Email Invoice Send Message Feedba…" at bounding box center [454, 122] width 278 height 122
click at [582, 73] on button "button" at bounding box center [583, 75] width 4 height 8
click at [565, 69] on div "Edit Invoice" at bounding box center [557, 69] width 34 height 9
select select "service"
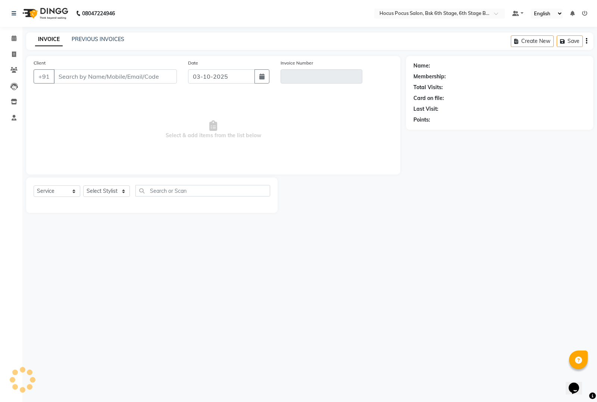
type input "12******00"
type input "V/2025-26/4086"
select select "select"
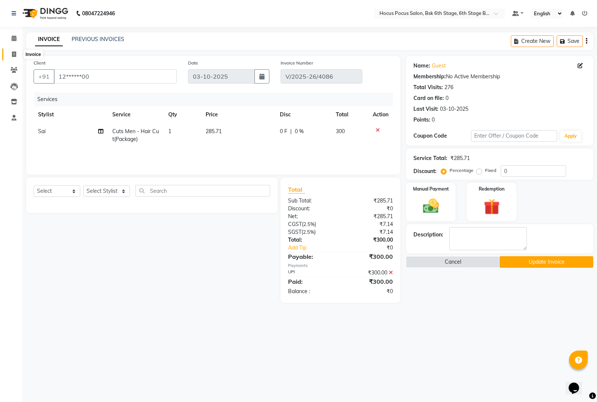
click at [10, 53] on span at bounding box center [13, 54] width 13 height 9
select select "service"
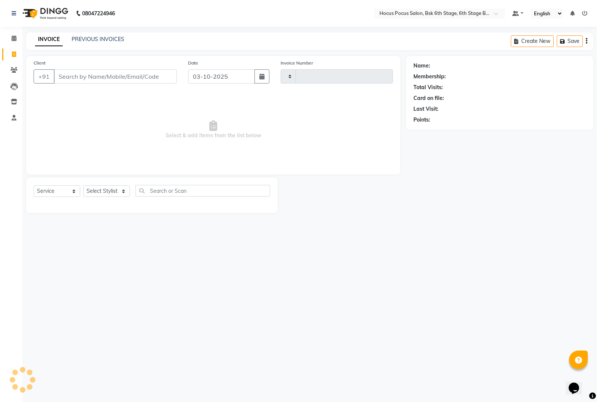
type input "4087"
select select "5242"
click at [16, 35] on icon at bounding box center [14, 38] width 5 height 6
